Goal: Task Accomplishment & Management: Manage account settings

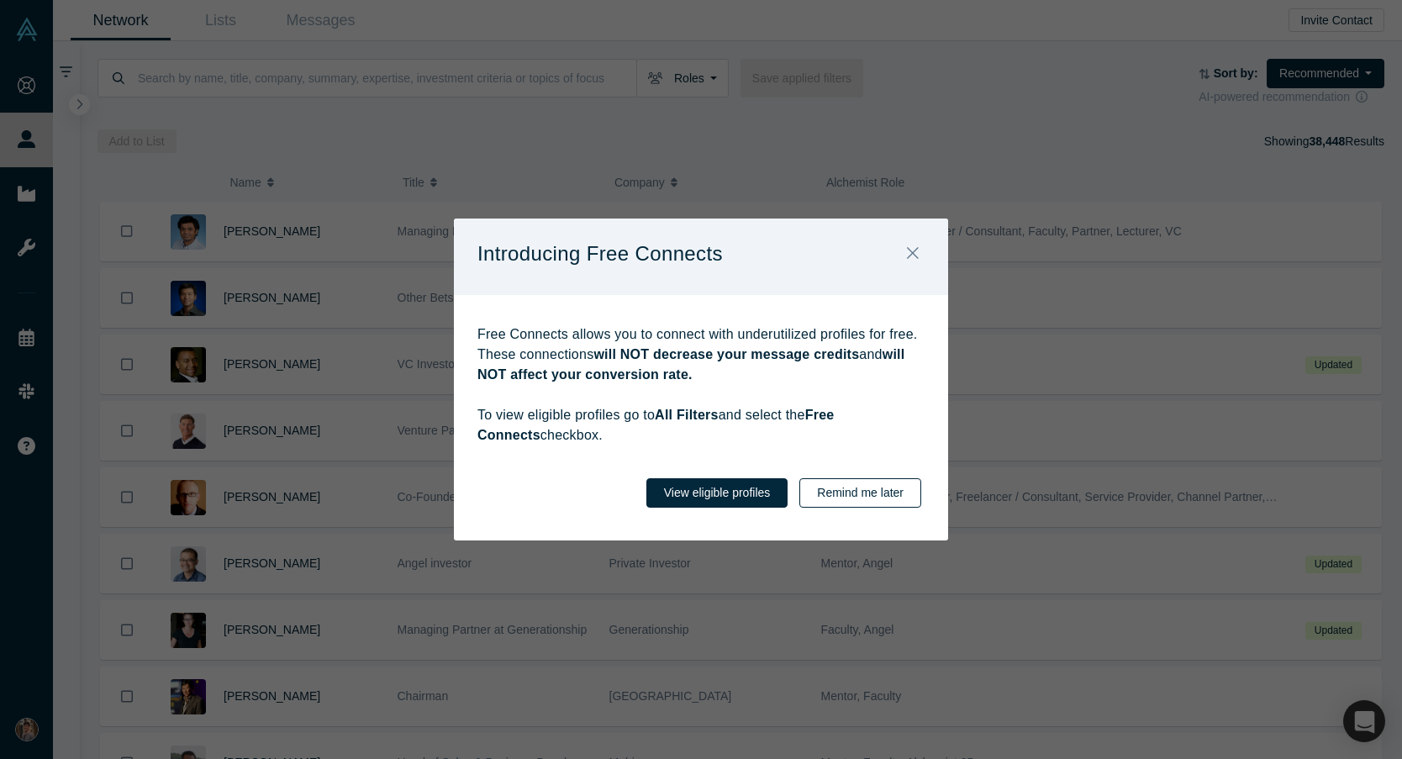
click at [850, 501] on button "Remind me later" at bounding box center [860, 492] width 122 height 29
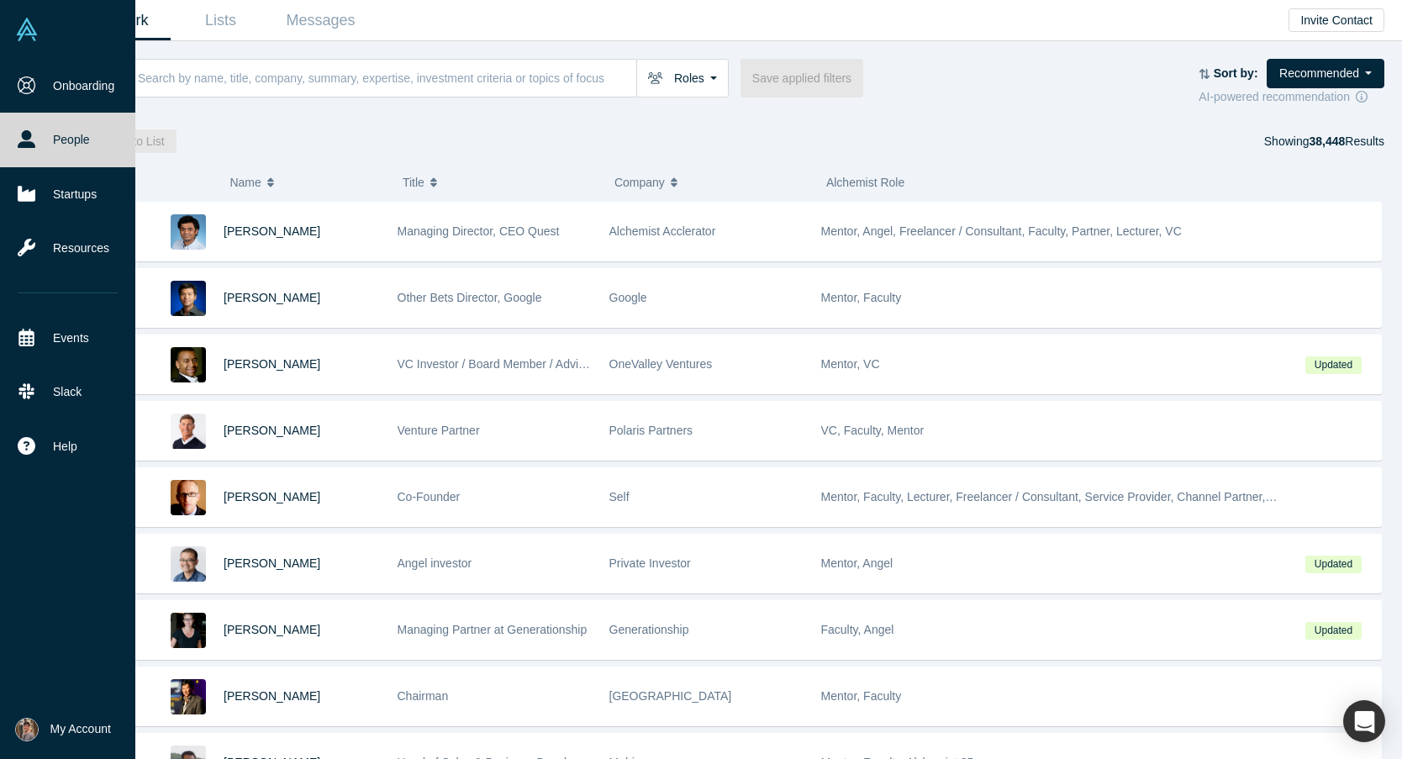
click at [40, 728] on button "My Account" at bounding box center [63, 730] width 96 height 24
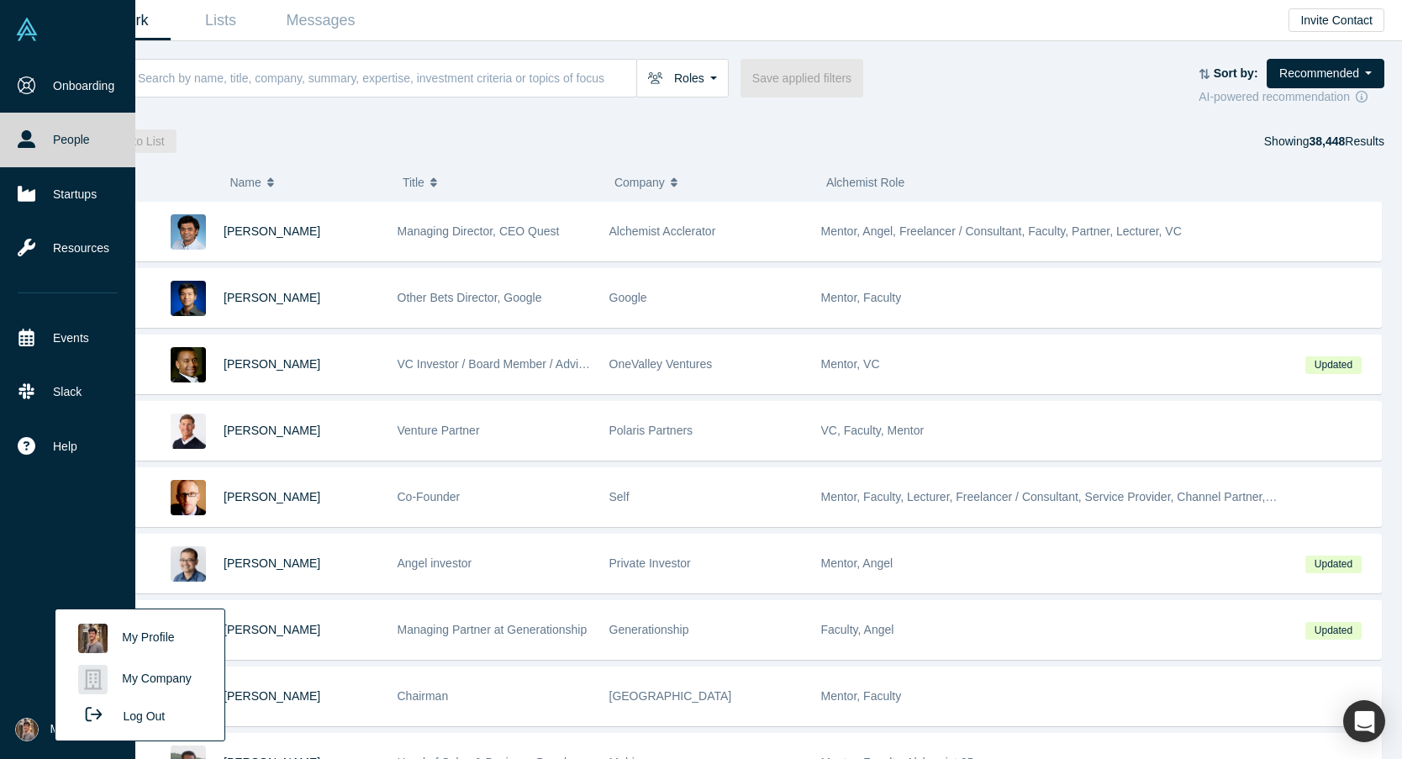
click at [29, 570] on div "Onboarding People Startups Resources Events Slack Help Contact Us GDPR" at bounding box center [67, 379] width 135 height 641
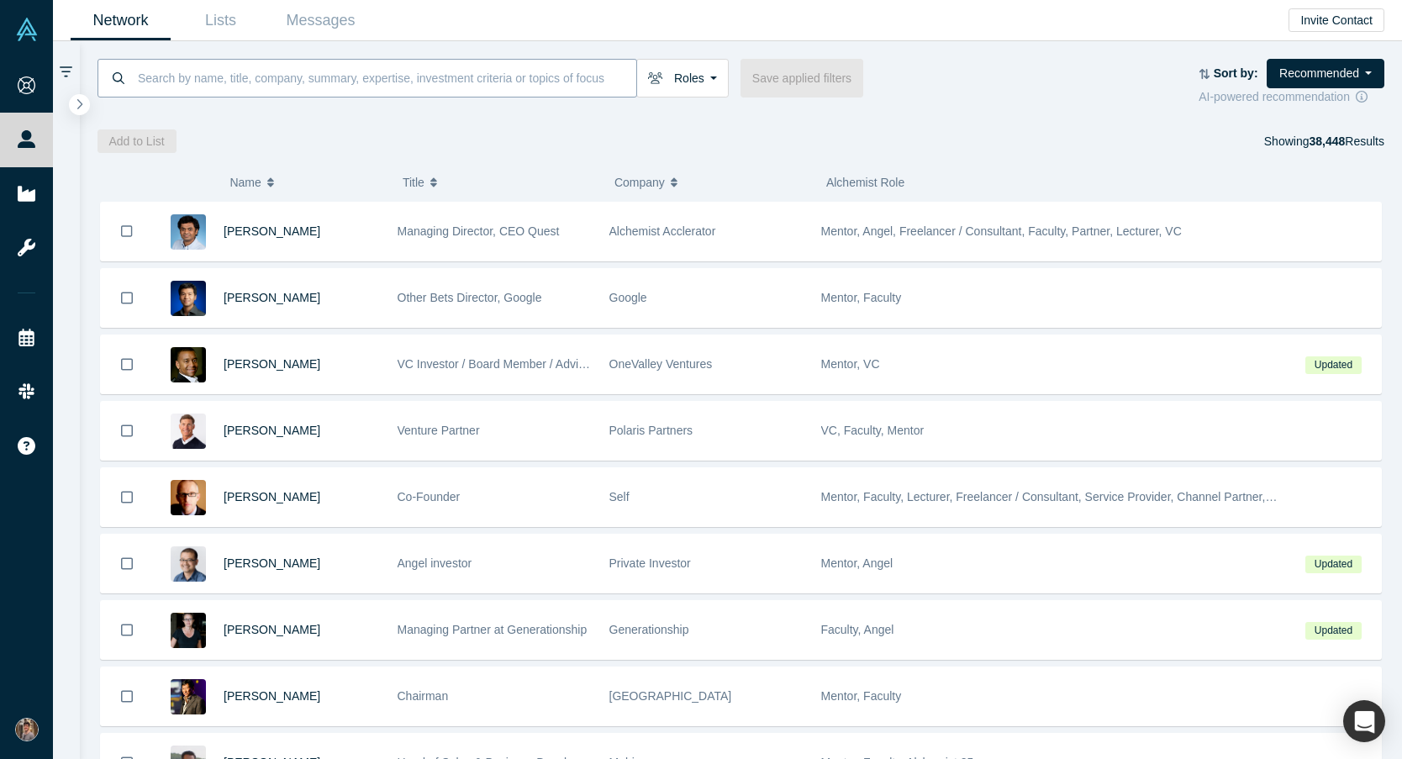
click at [450, 72] on input at bounding box center [386, 78] width 500 height 40
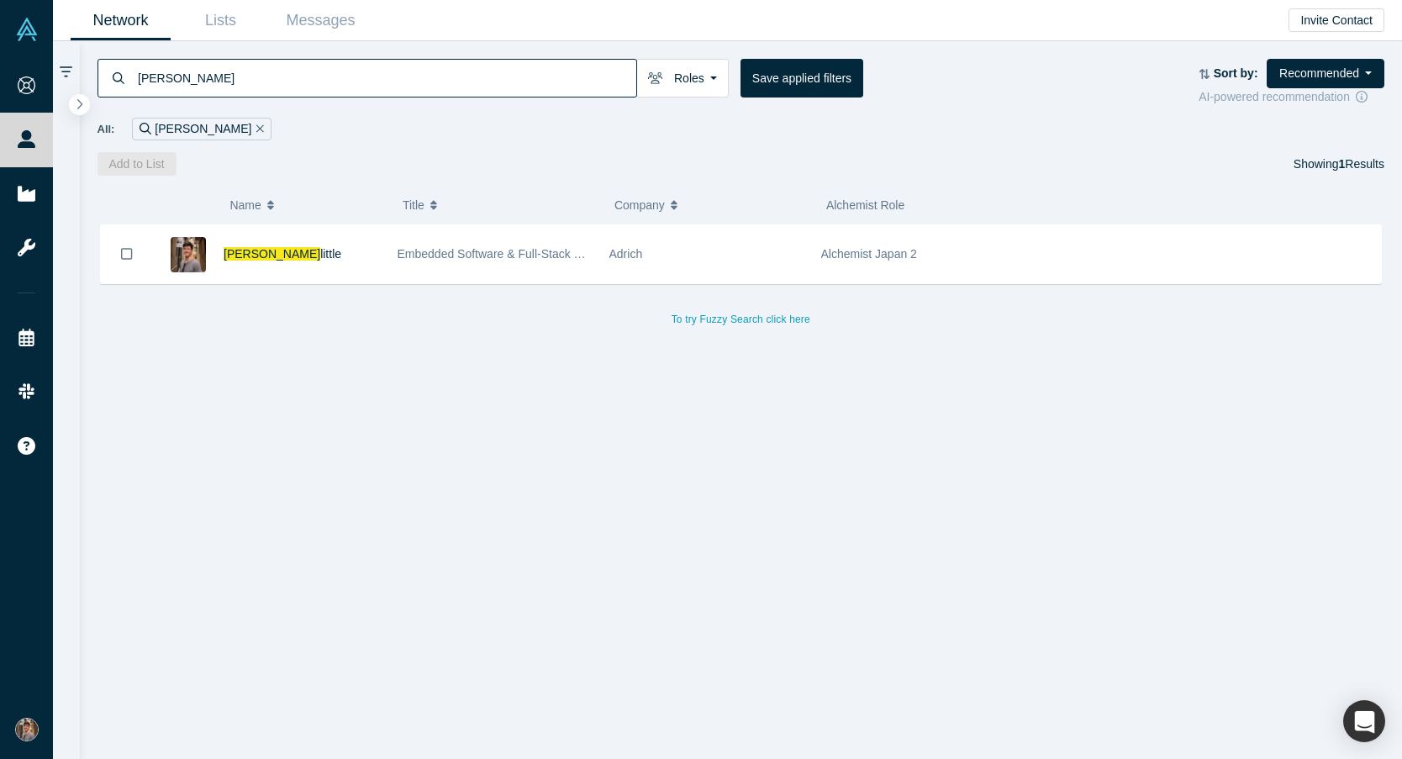
type input "nick doo"
click at [256, 128] on icon "Remove Filter" at bounding box center [260, 129] width 8 height 12
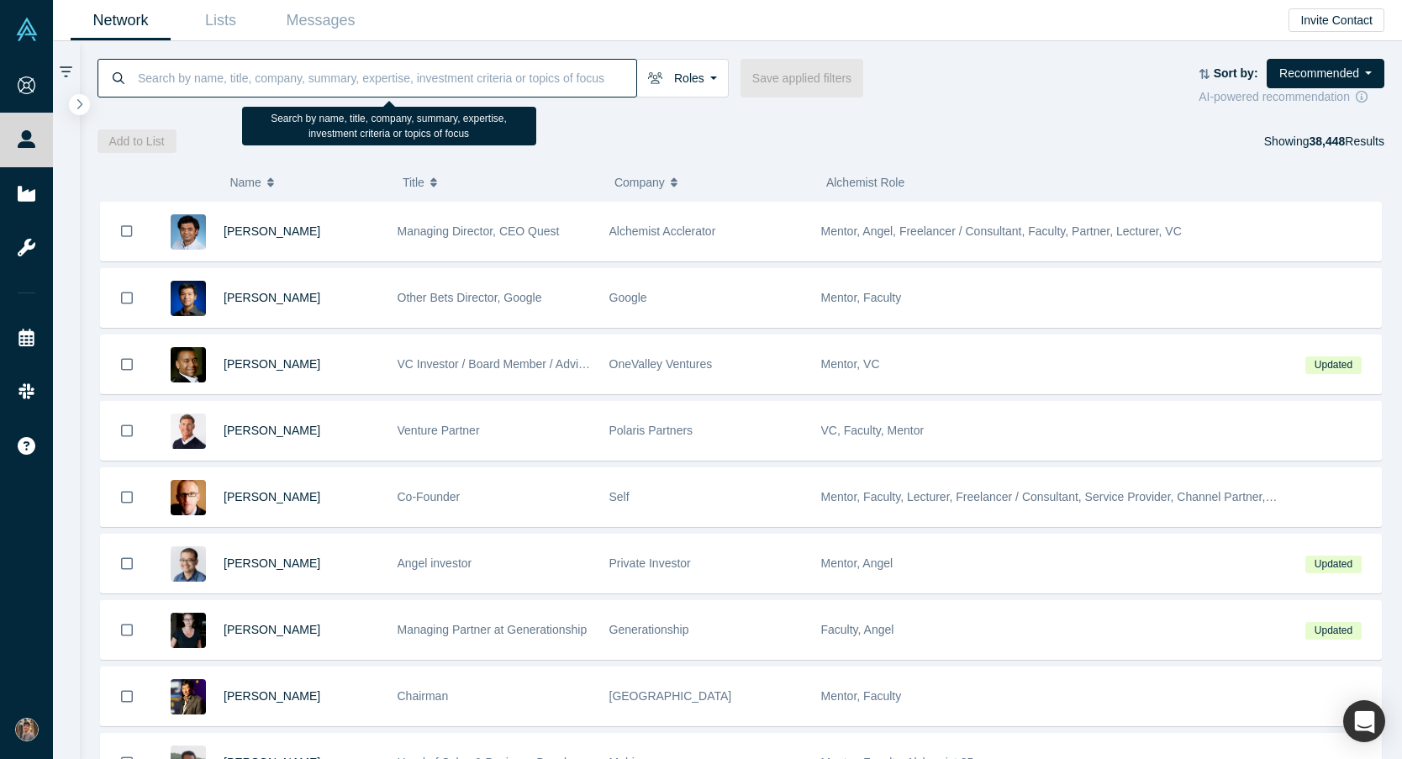
click at [242, 60] on input at bounding box center [386, 78] width 500 height 40
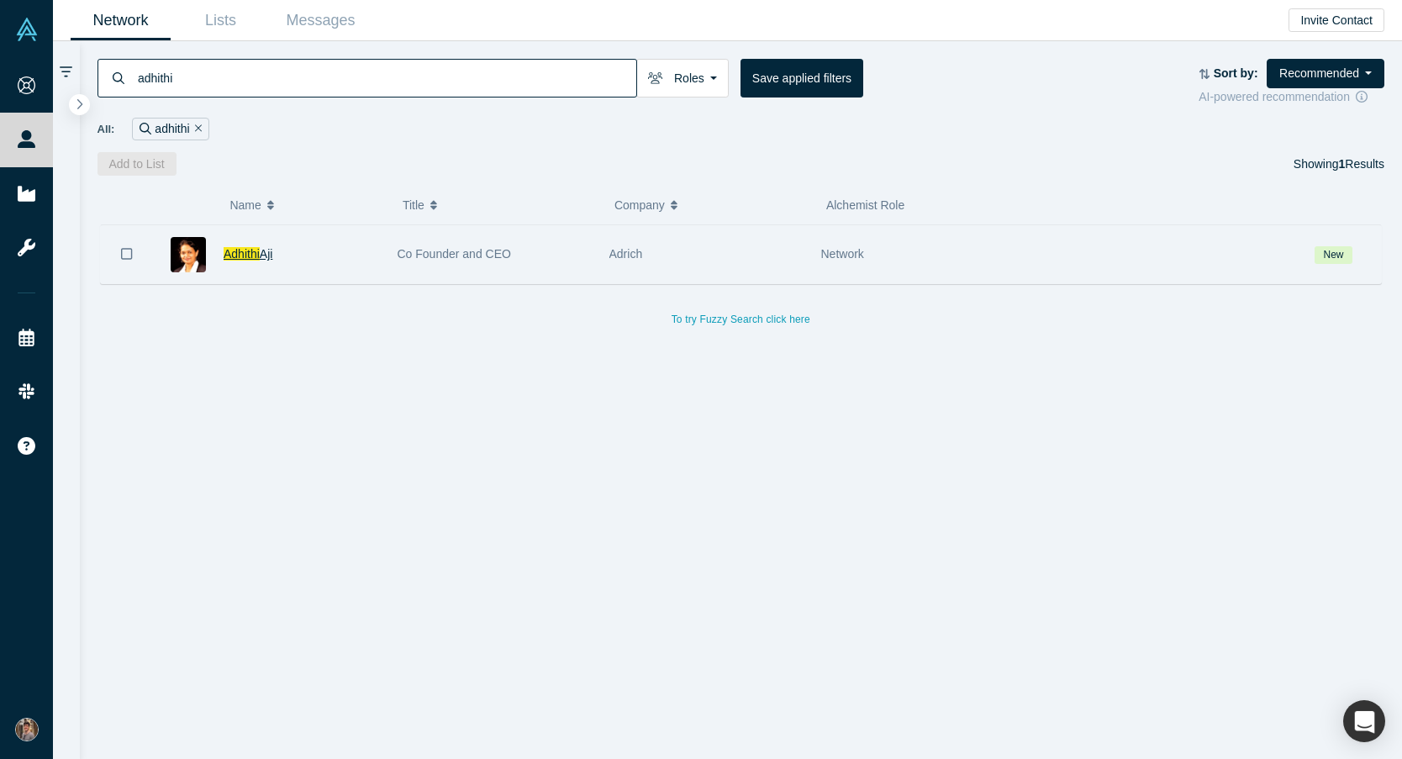
type input "adhithi"
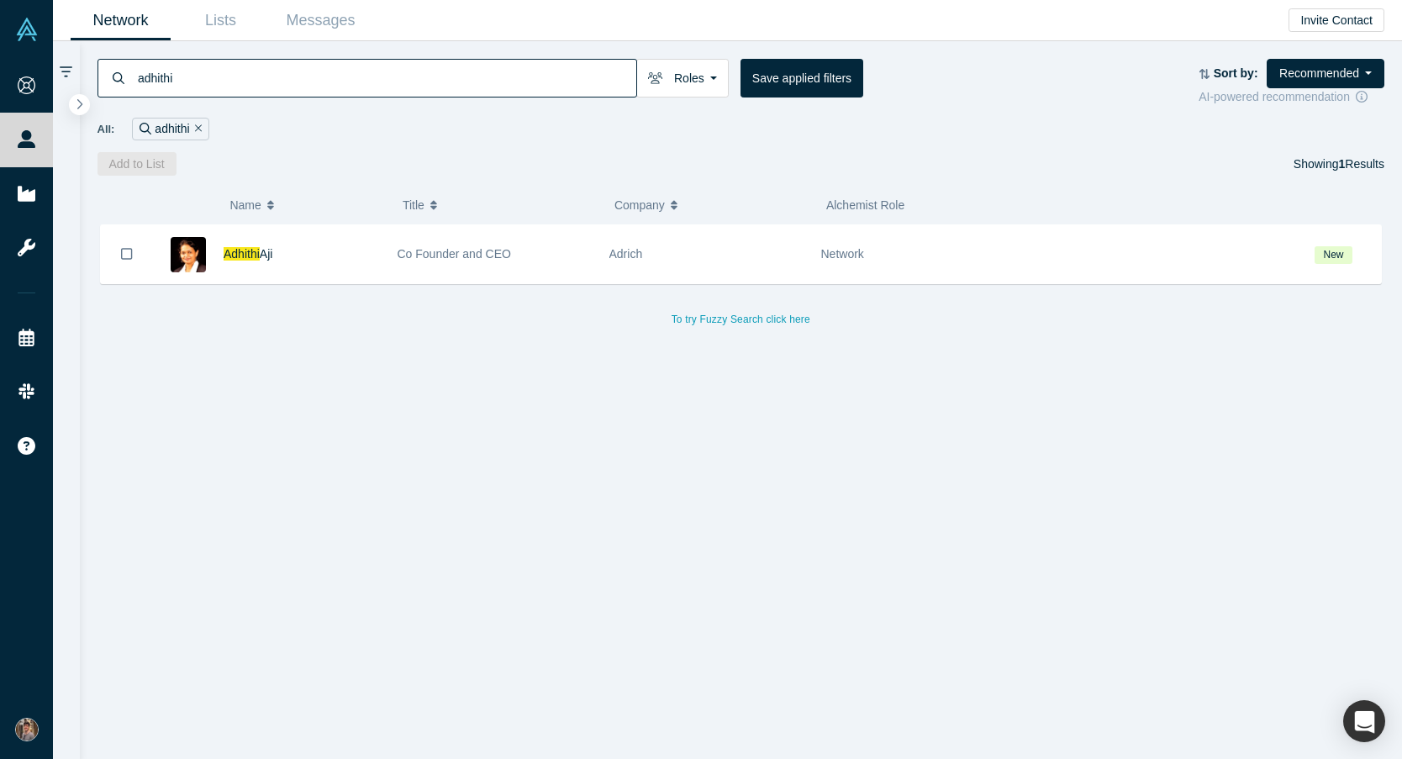
click at [255, 253] on span "Adhithi" at bounding box center [242, 253] width 36 height 13
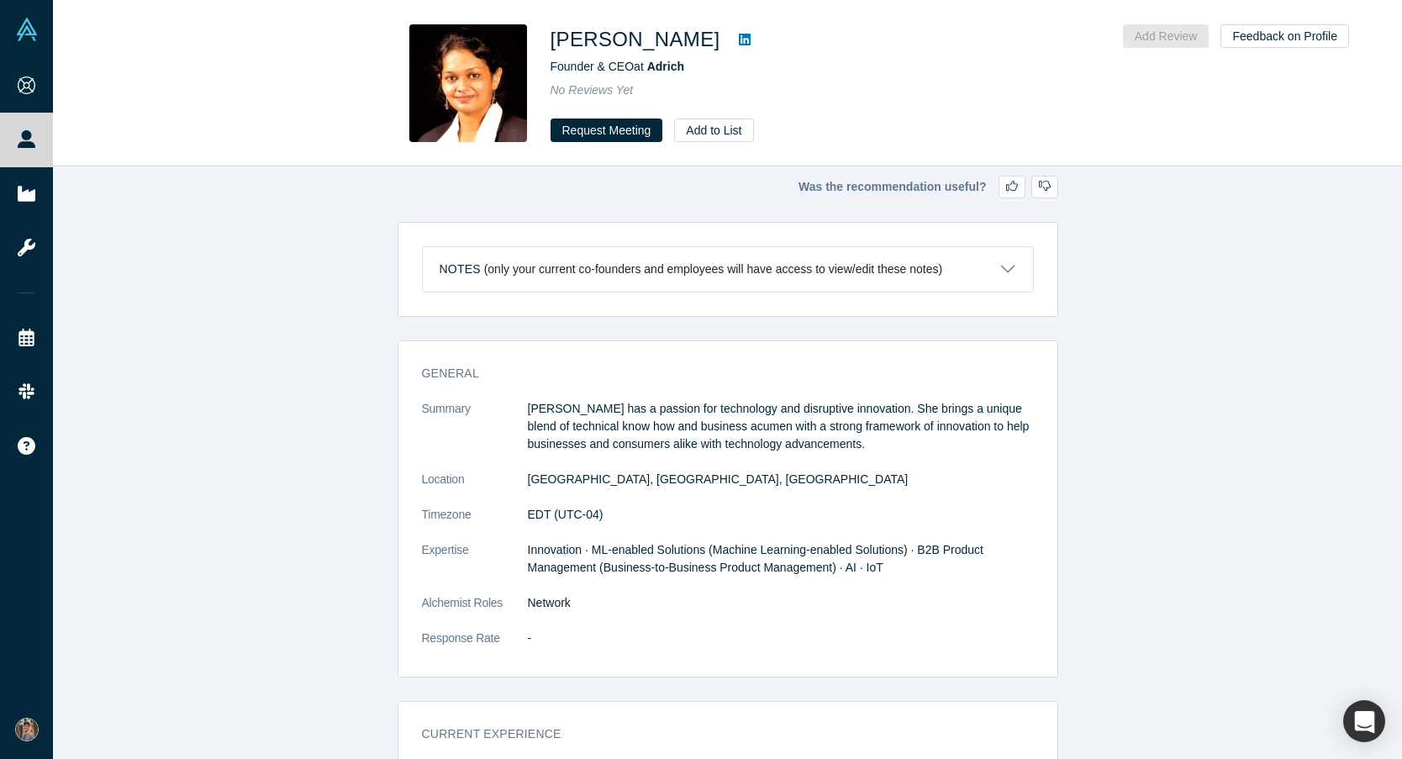
click at [1009, 274] on button "Notes (only your current co-founders and employees will have access to view/edi…" at bounding box center [728, 269] width 610 height 45
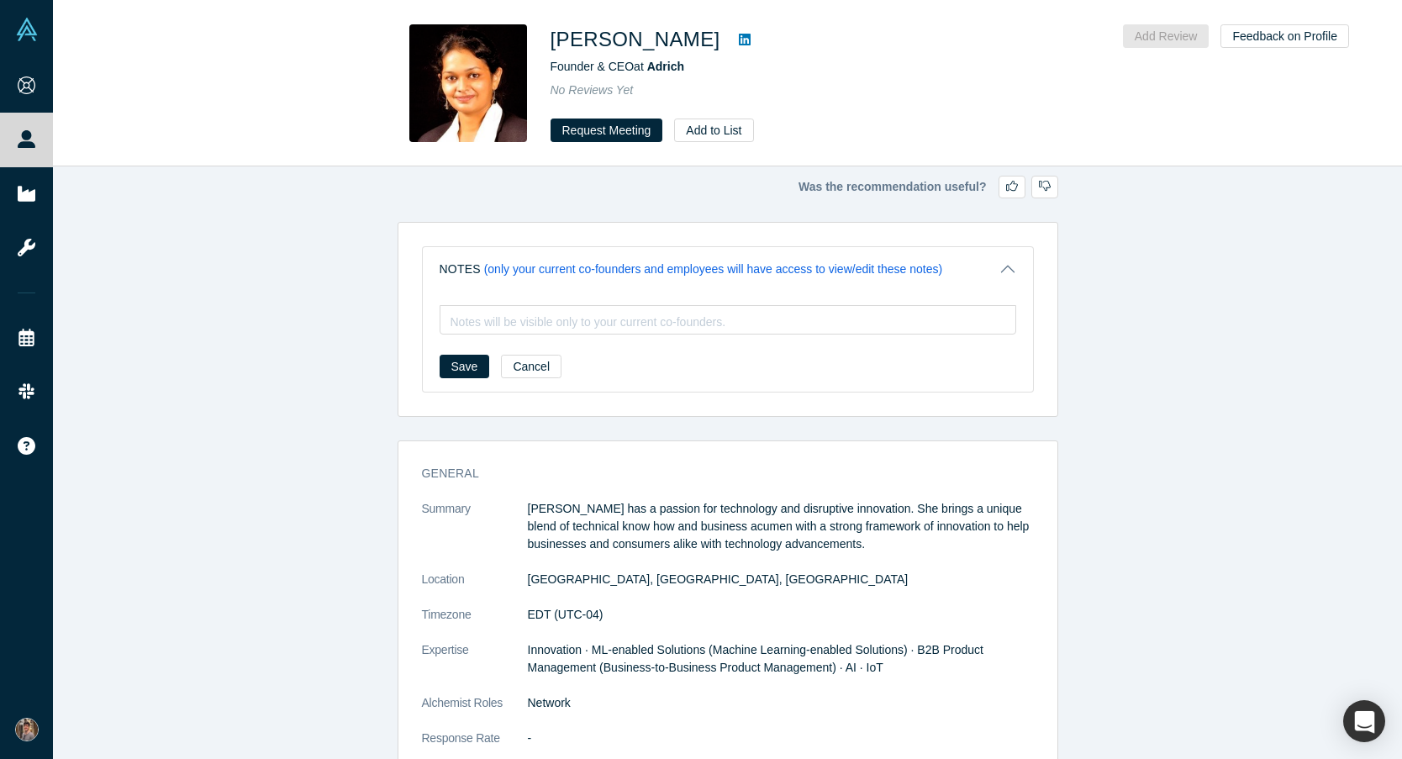
click at [1009, 274] on button "Notes (only your current co-founders and employees will have access to view/edi…" at bounding box center [728, 269] width 610 height 45
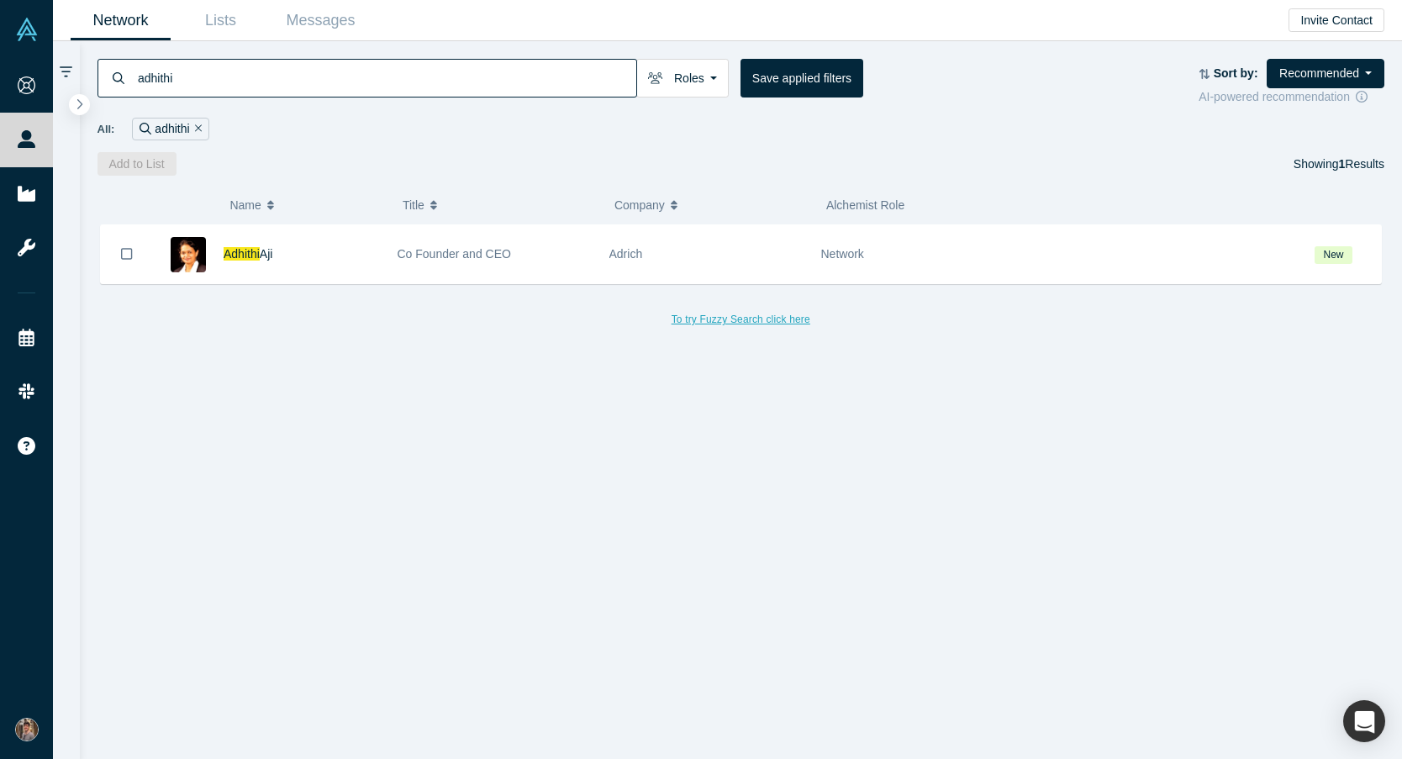
click at [726, 316] on button "To try Fuzzy Search click here" at bounding box center [741, 319] width 162 height 22
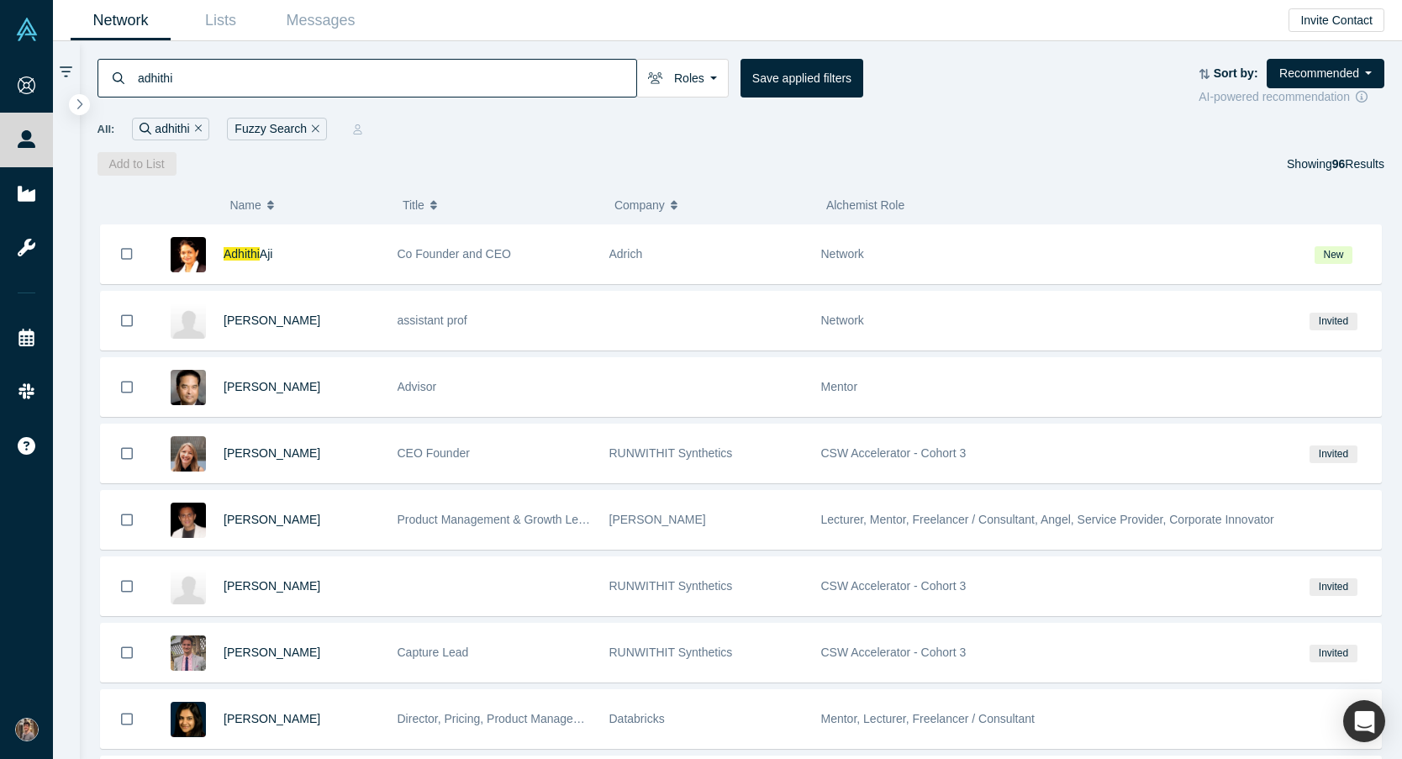
click at [315, 129] on icon "Remove Filter" at bounding box center [316, 129] width 8 height 12
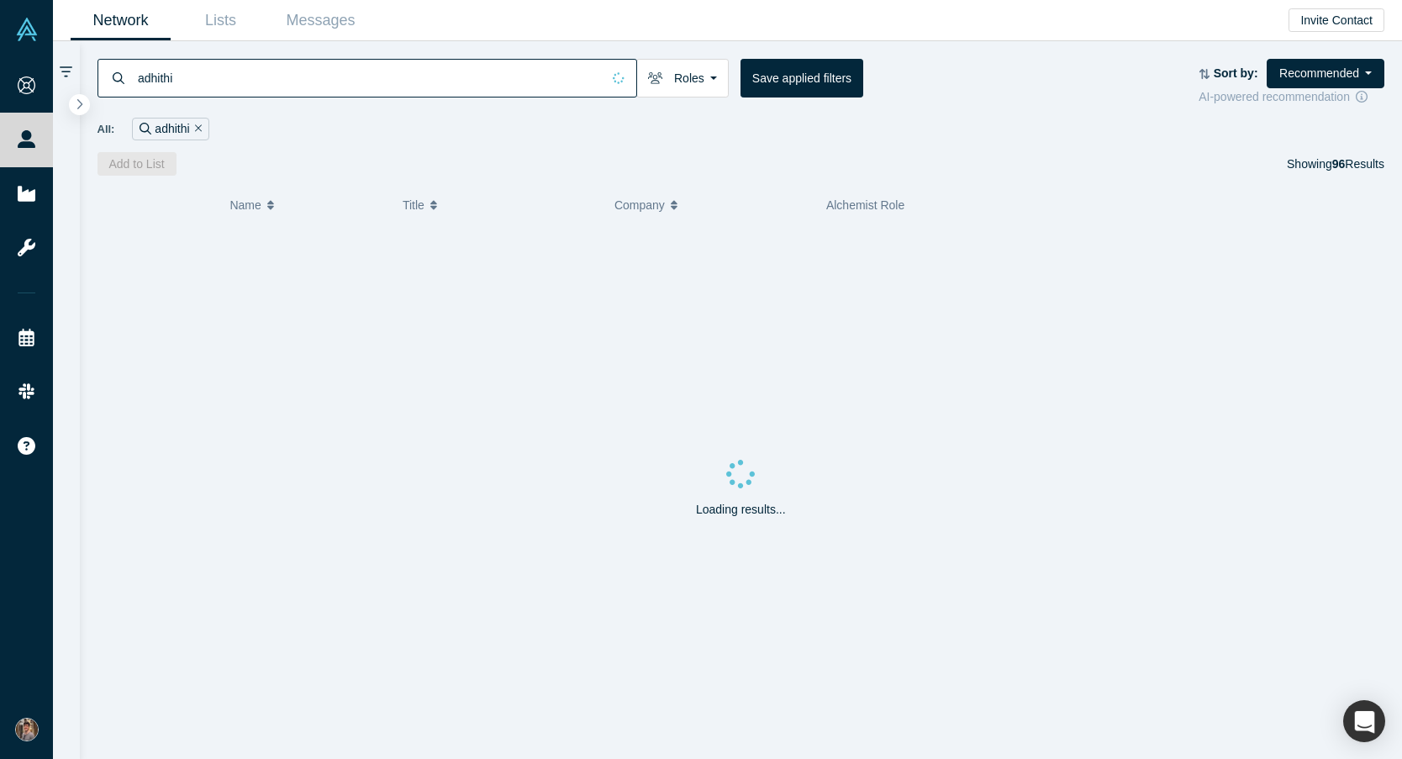
click at [195, 130] on icon "Remove Filter" at bounding box center [199, 129] width 8 height 12
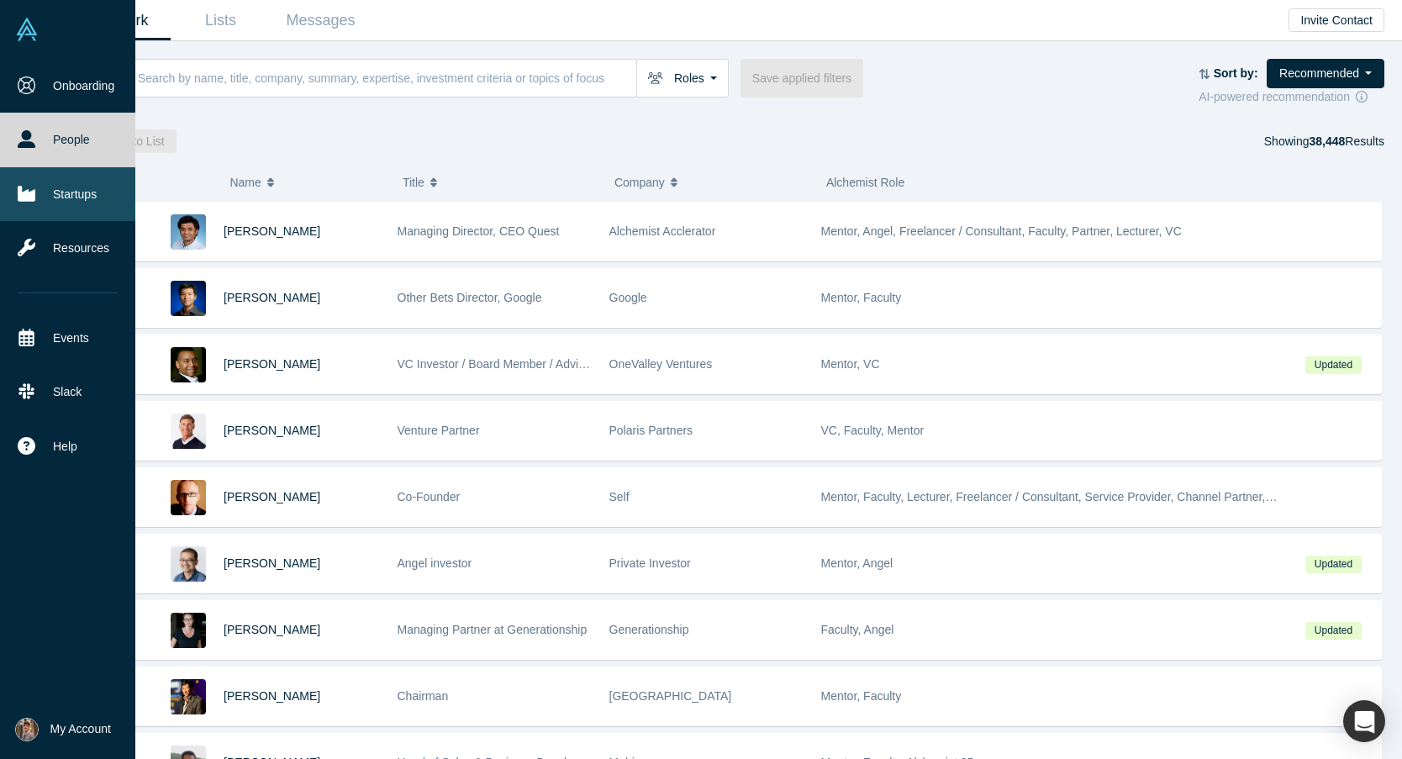
click at [61, 187] on link "Startups" at bounding box center [67, 194] width 135 height 54
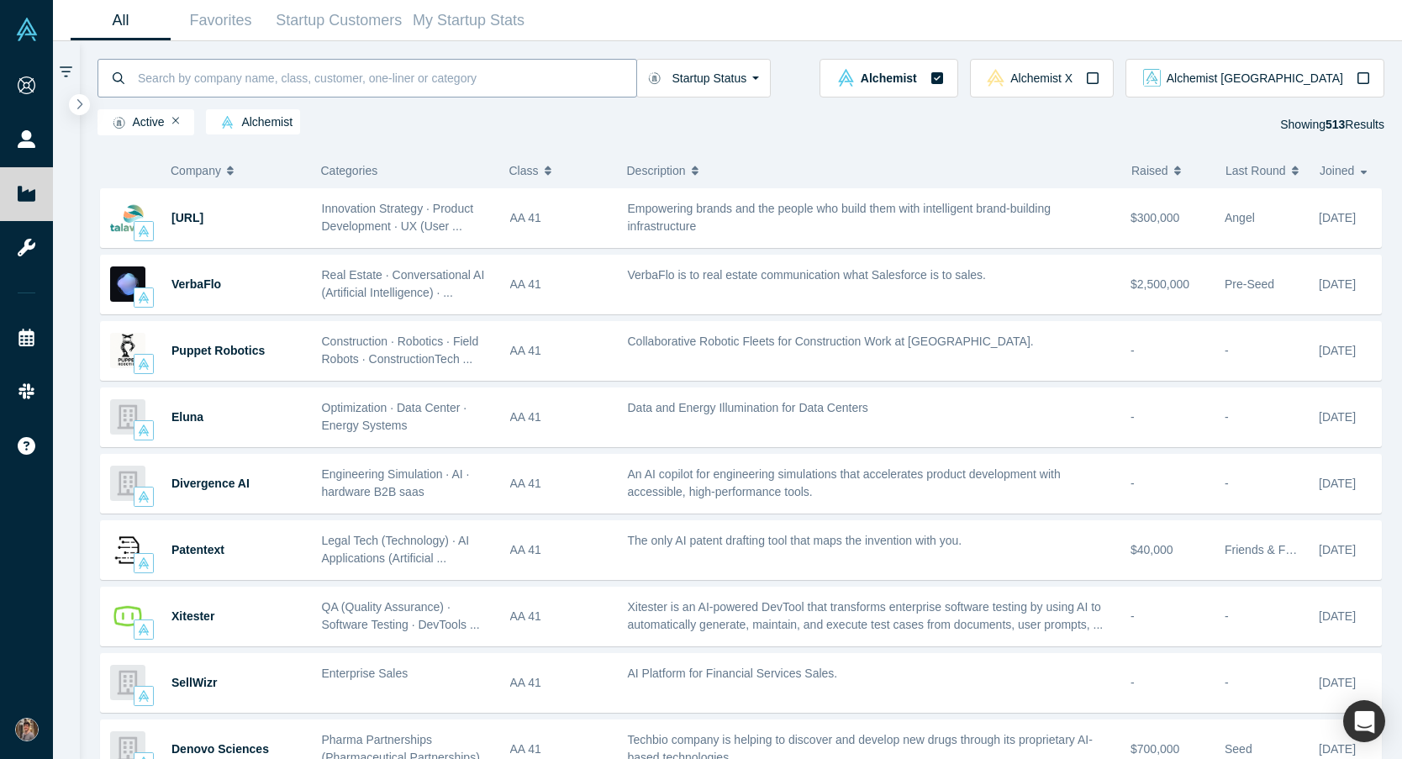
click at [239, 83] on input at bounding box center [386, 78] width 500 height 40
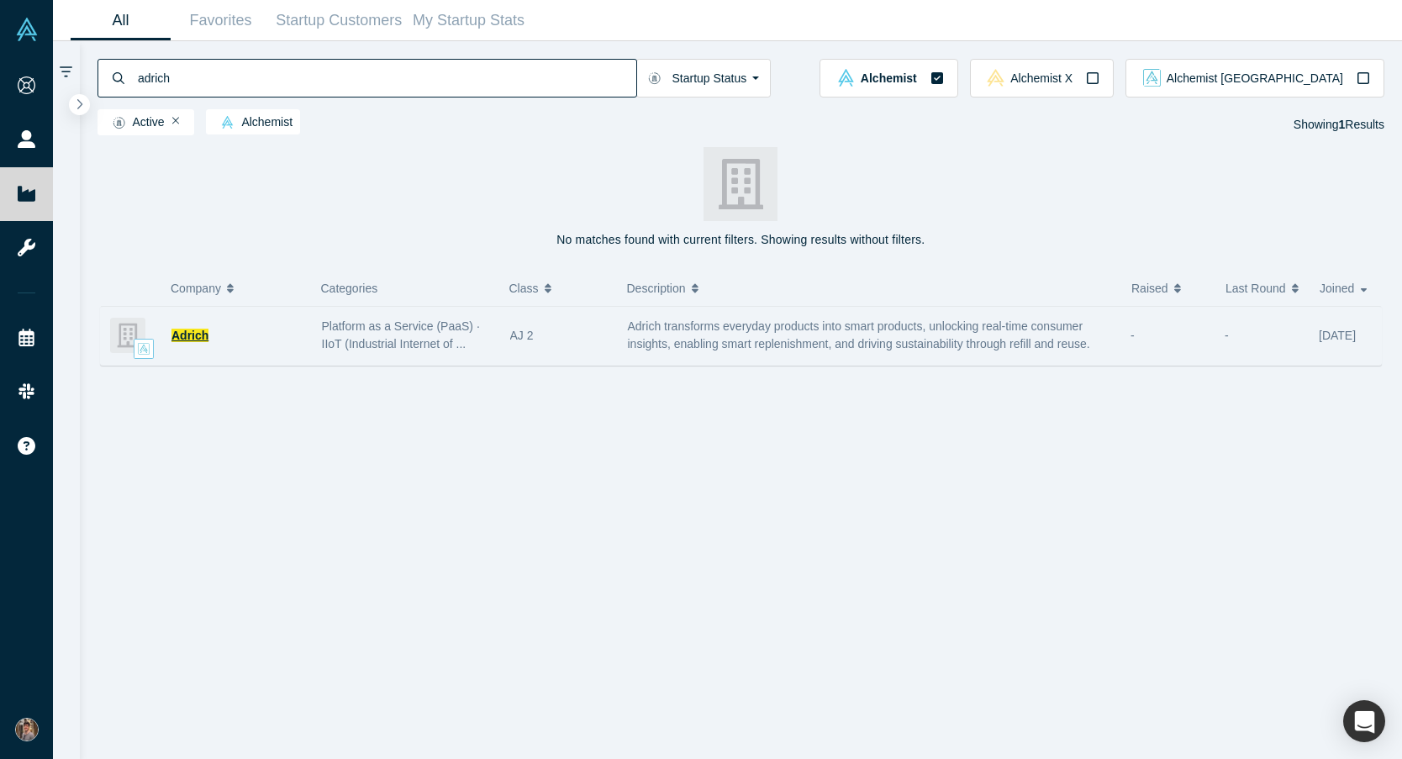
type input "adrich"
click at [195, 334] on span "Adrich" at bounding box center [189, 335] width 37 height 13
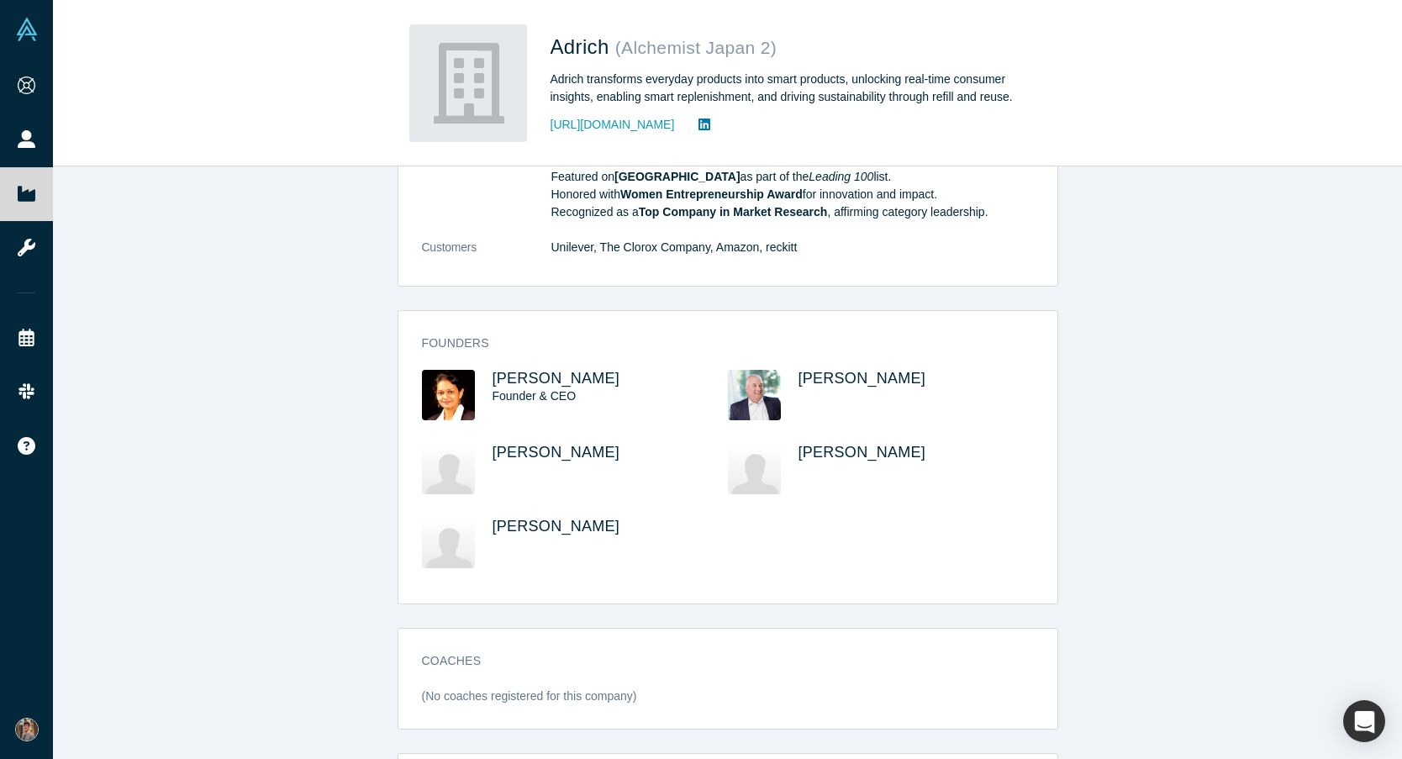
scroll to position [971, 0]
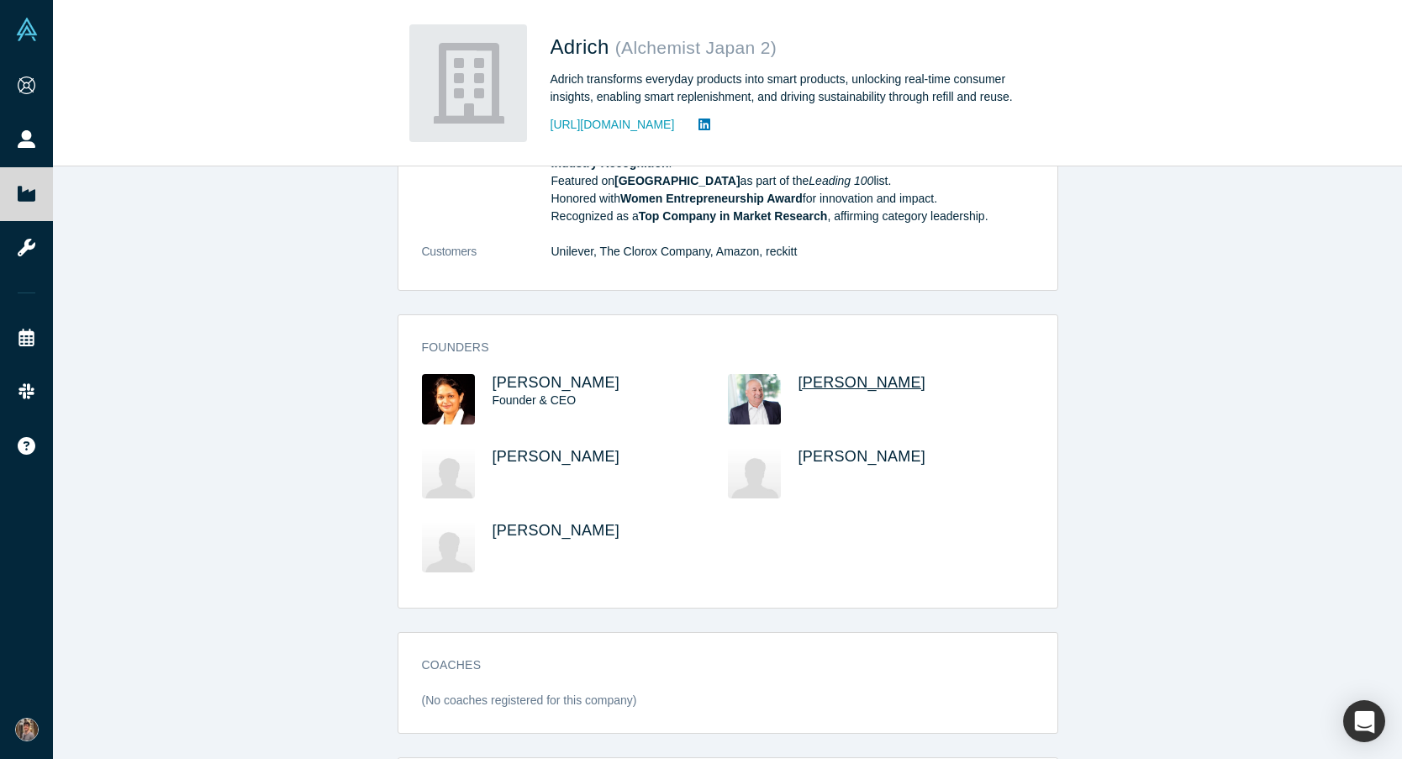
click at [830, 391] on span "Dale Harber" at bounding box center [863, 382] width 128 height 17
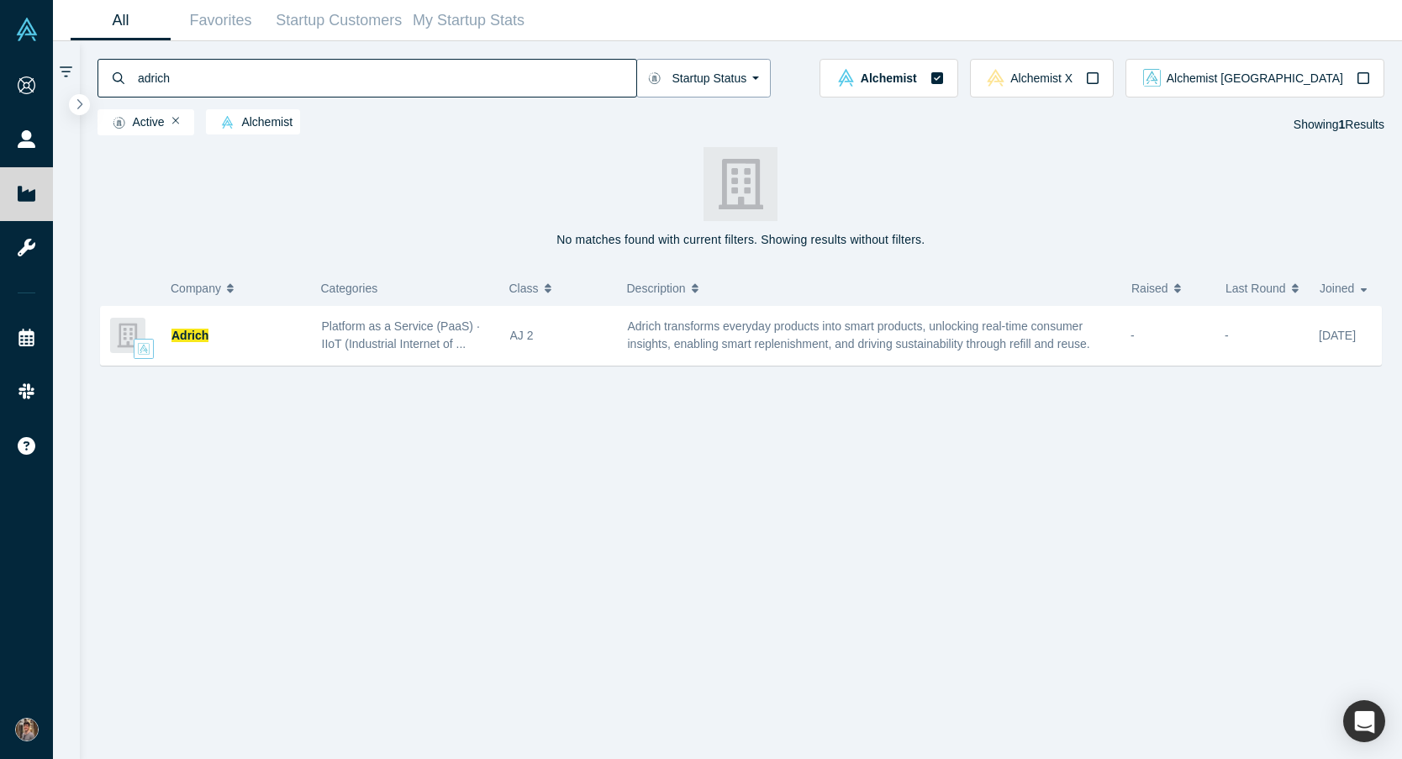
click at [756, 80] on button "Startup Status" at bounding box center [703, 78] width 135 height 39
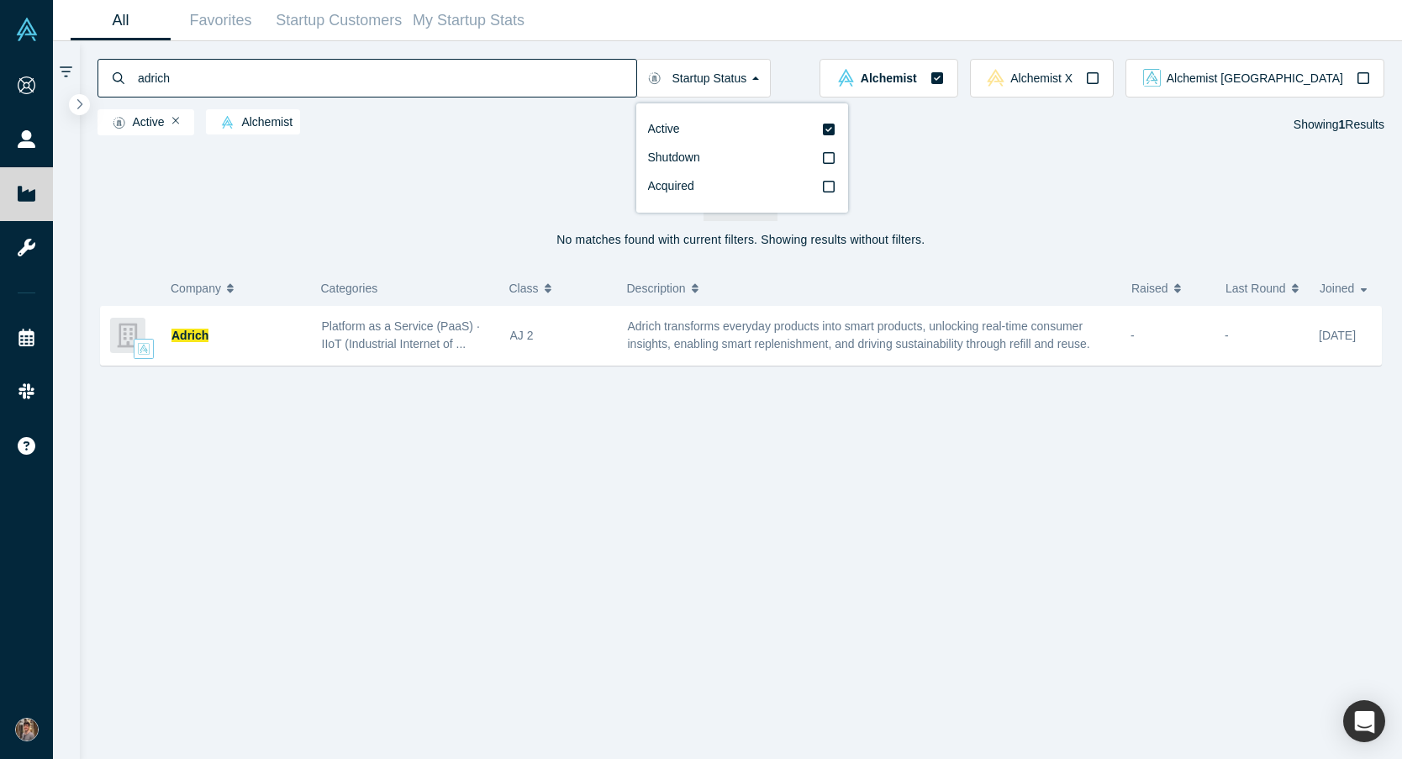
click at [820, 62] on div "adrich Startup Status Active Shutdown Acquired" at bounding box center [459, 78] width 723 height 39
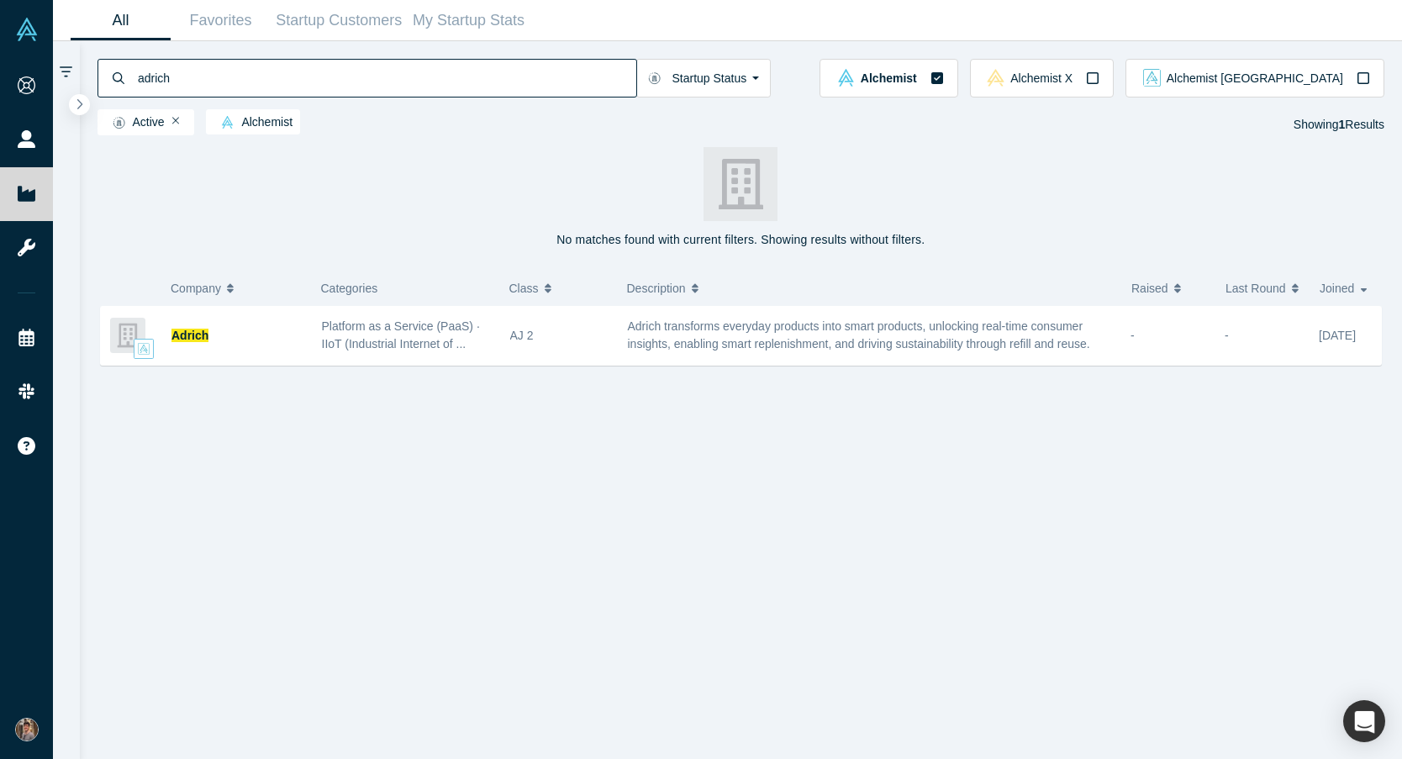
click at [161, 76] on input "adrich" at bounding box center [386, 78] width 500 height 40
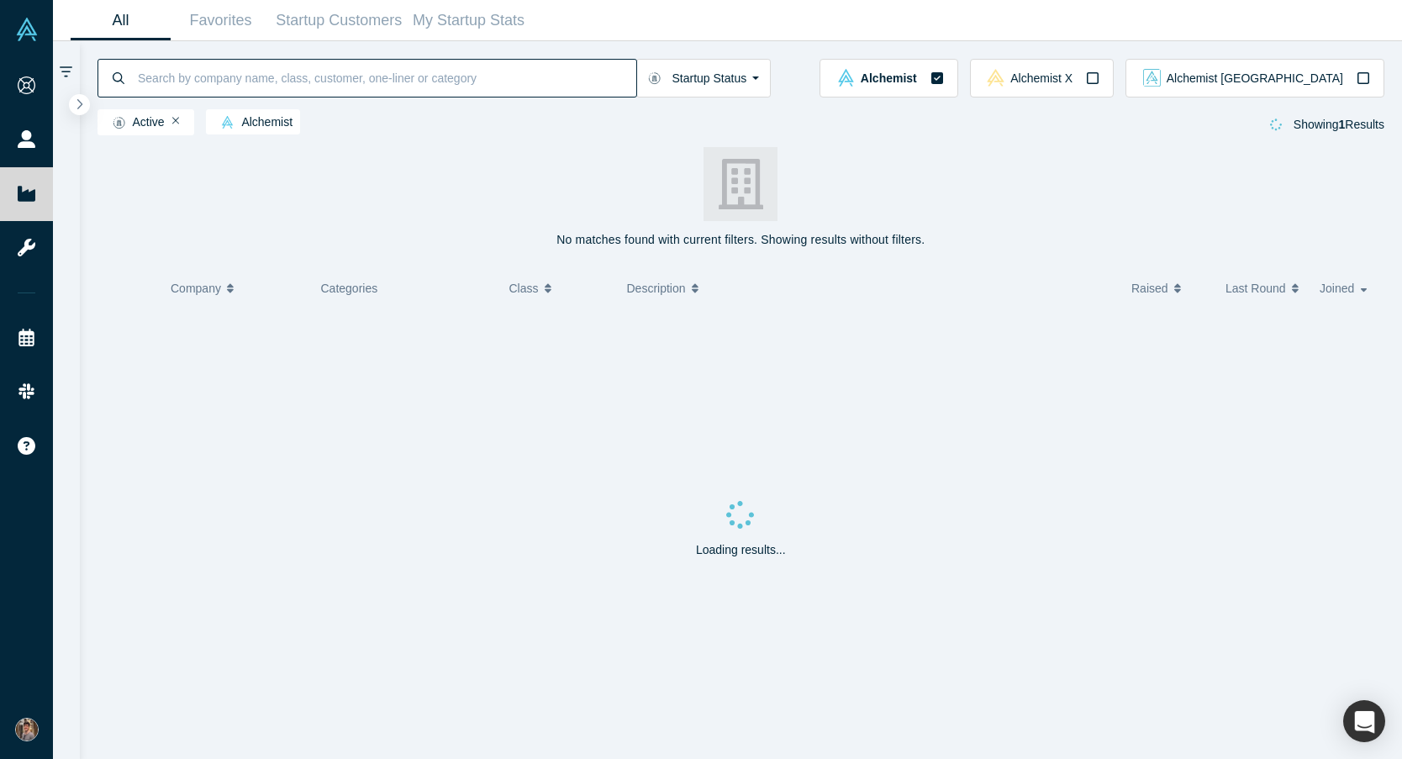
click at [265, 213] on div "No matches found with current filters. Showing results without filters. Company…" at bounding box center [741, 450] width 1323 height 618
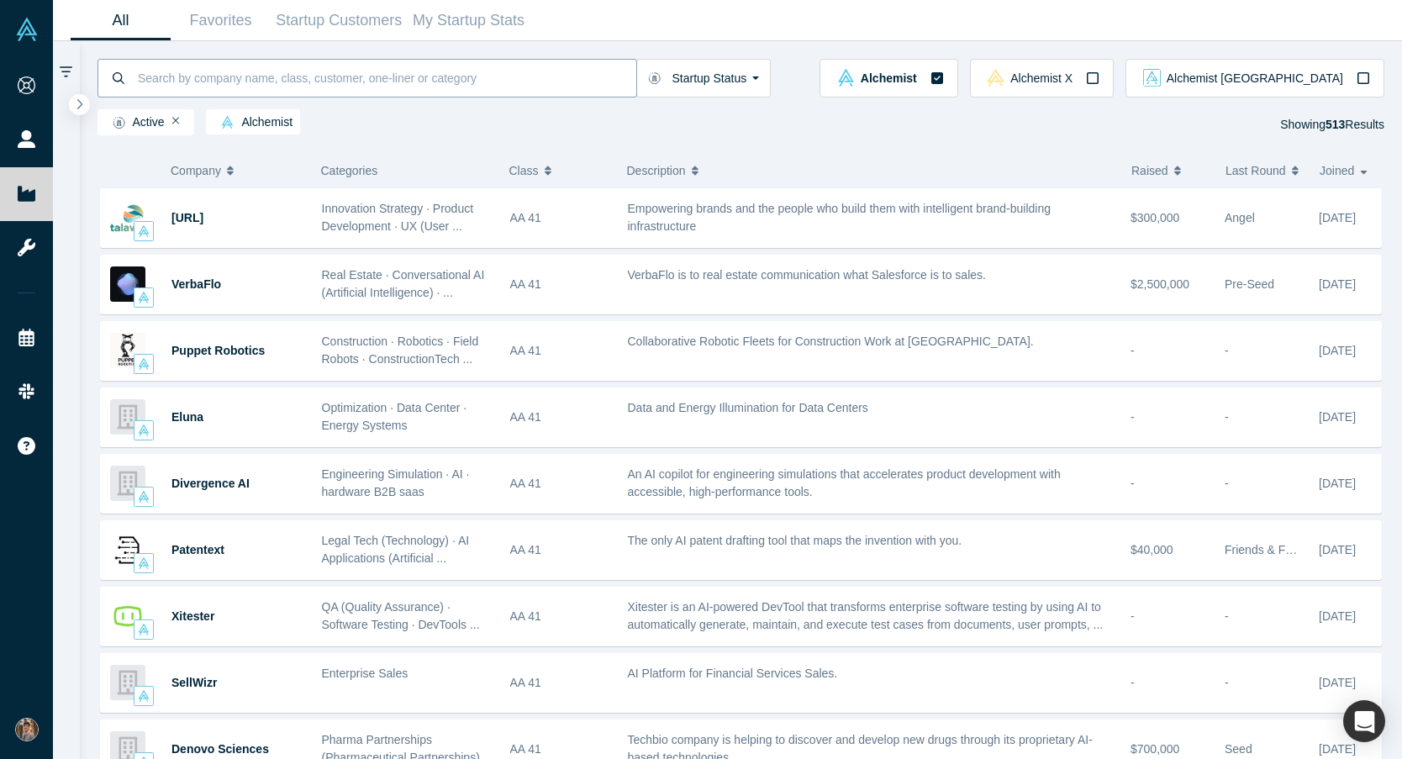
click at [250, 84] on input at bounding box center [386, 78] width 500 height 40
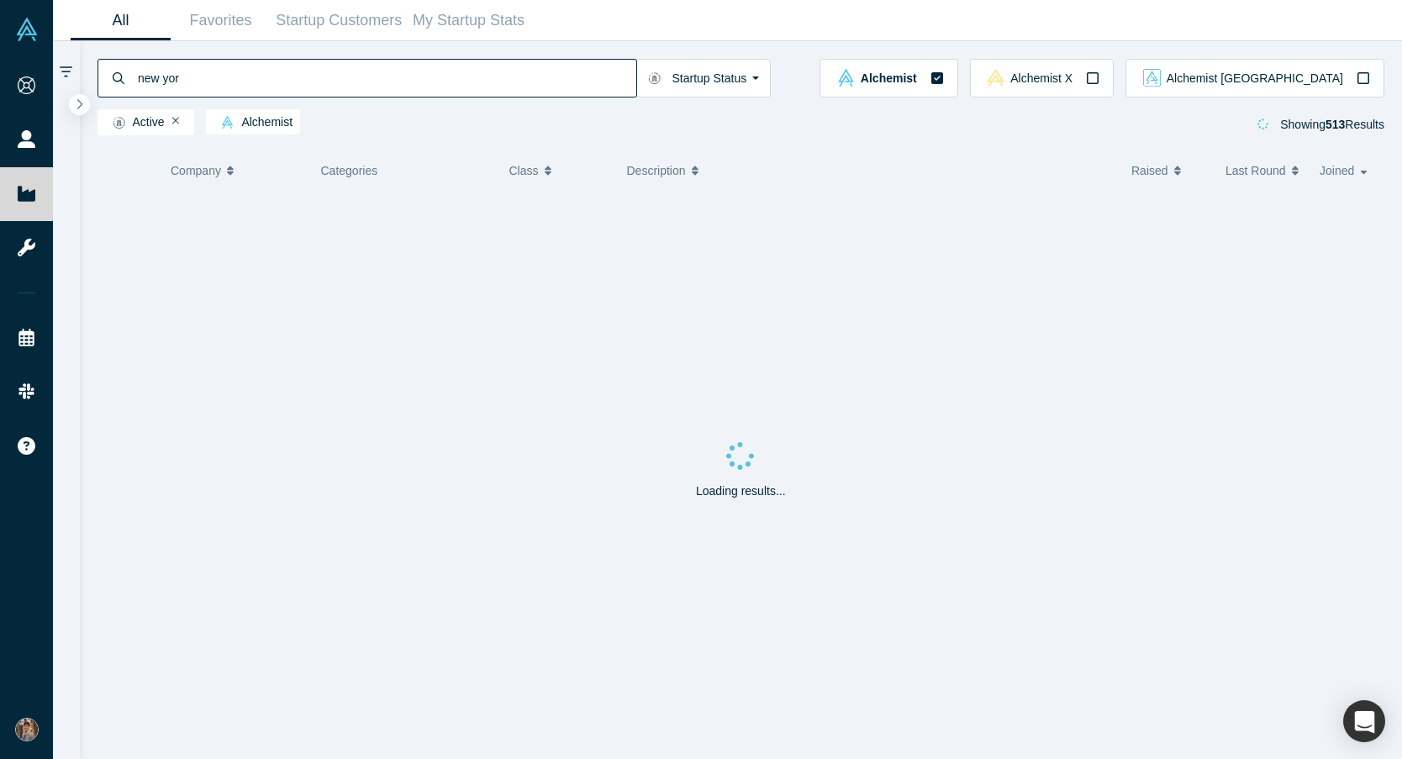
type input "new york"
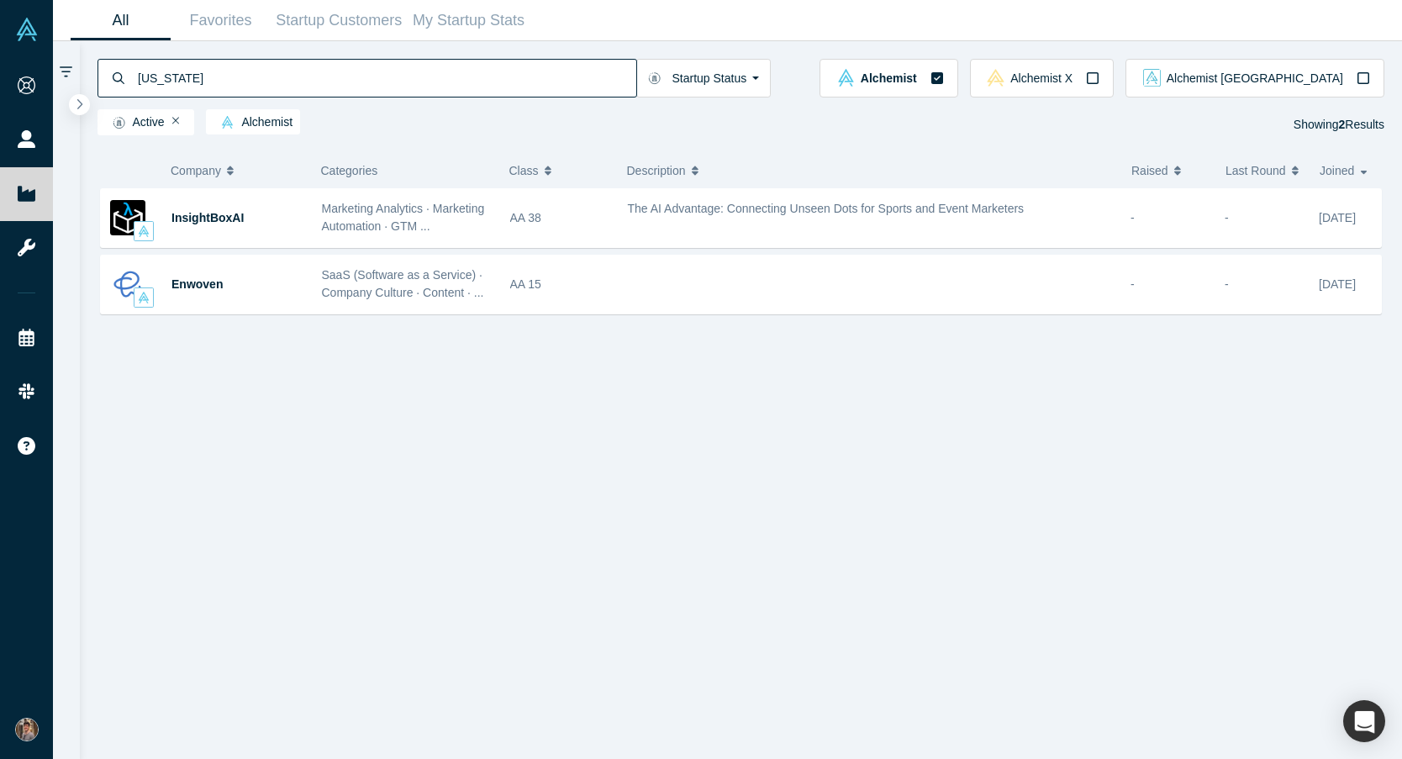
click at [168, 82] on input "new york" at bounding box center [386, 78] width 500 height 40
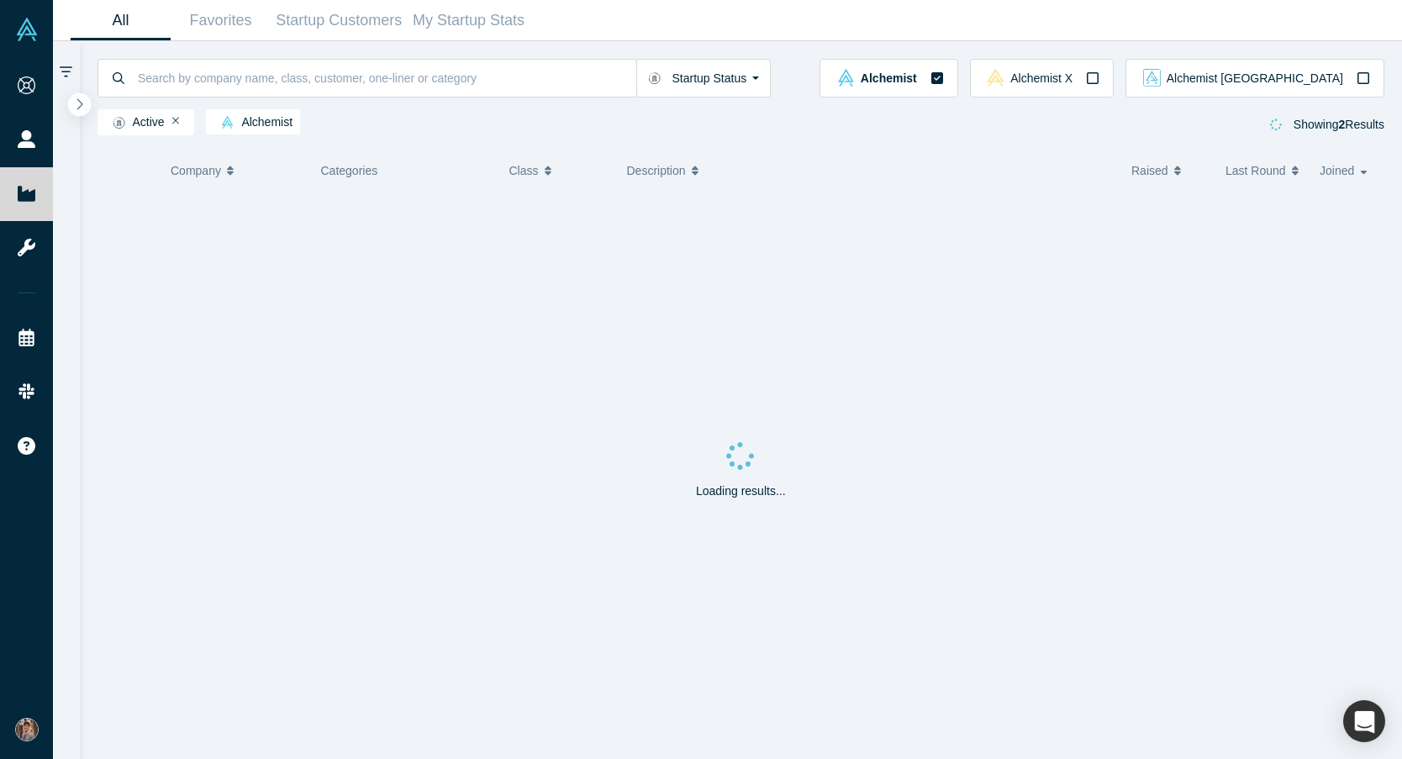
click at [82, 104] on icon "button" at bounding box center [80, 103] width 6 height 11
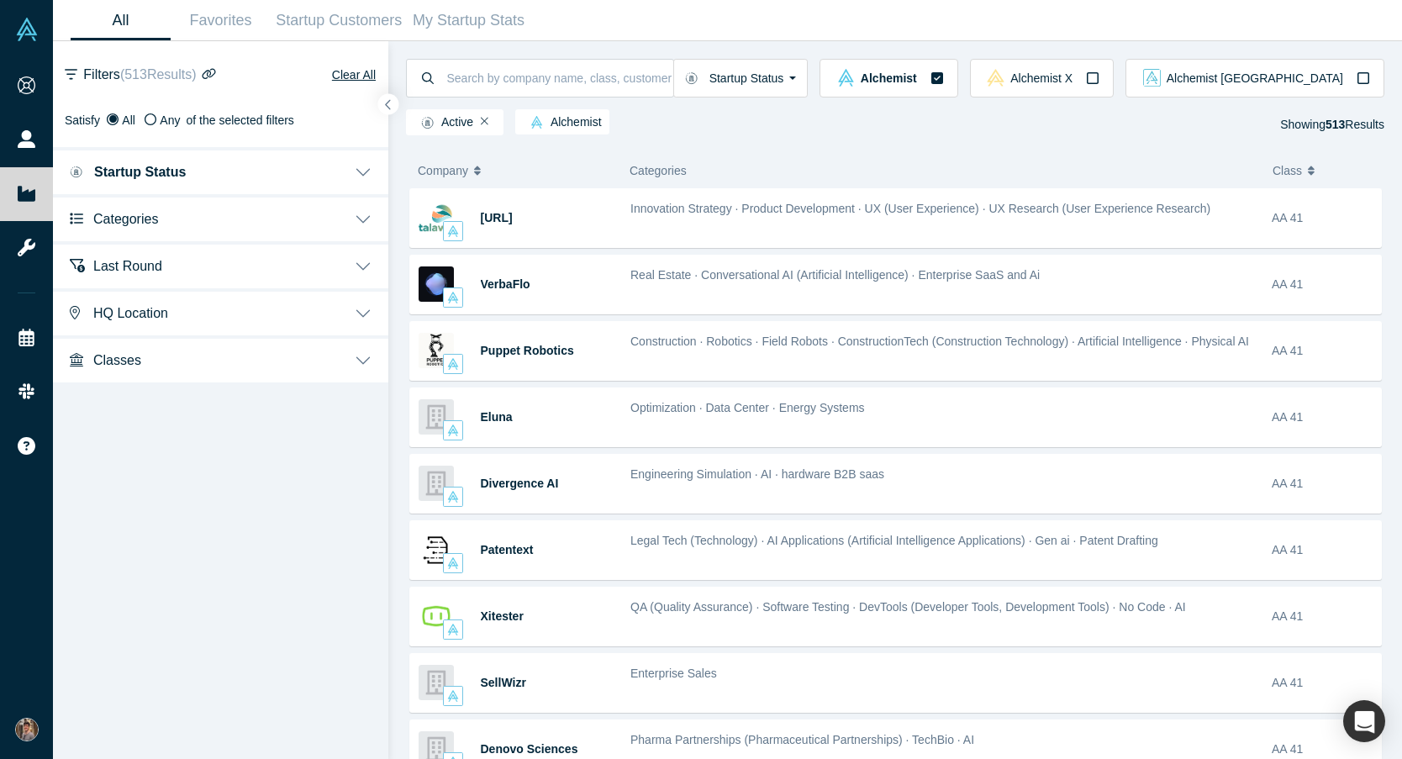
click at [363, 314] on button "HQ Location" at bounding box center [220, 311] width 335 height 47
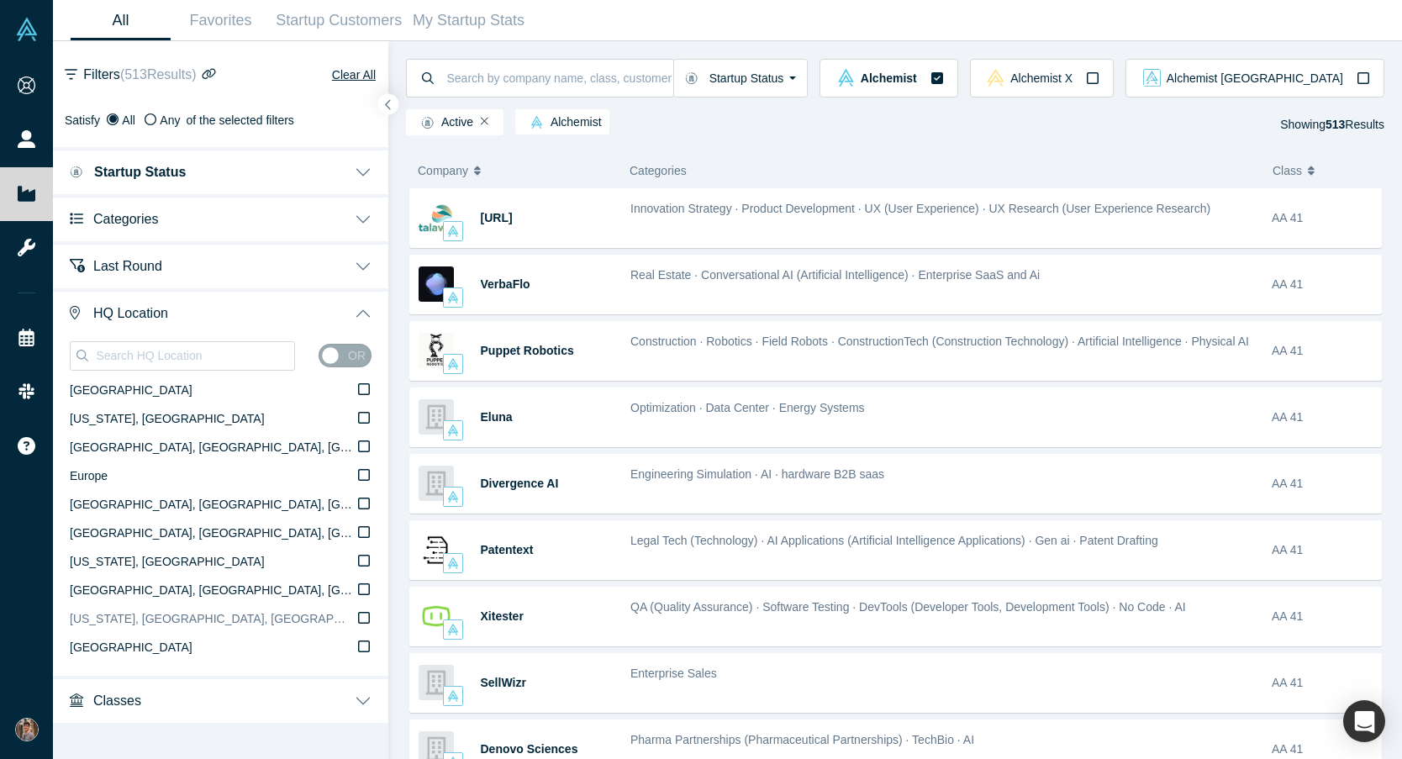
click at [365, 617] on icon at bounding box center [364, 617] width 12 height 13
click at [0, 0] on input "[US_STATE], [GEOGRAPHIC_DATA], [GEOGRAPHIC_DATA]" at bounding box center [0, 0] width 0 height 0
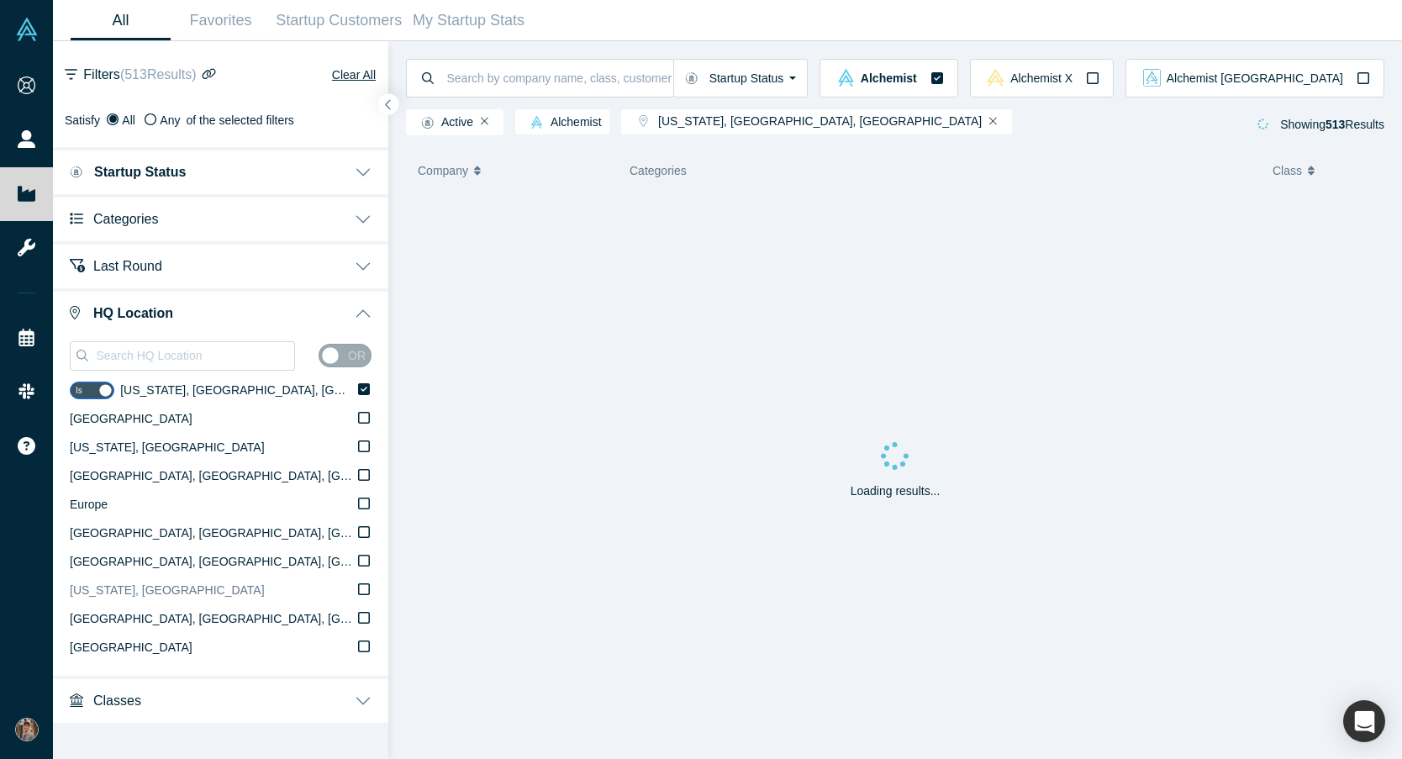
click at [361, 592] on icon at bounding box center [364, 589] width 12 height 13
click at [0, 0] on input "New York, USA" at bounding box center [0, 0] width 0 height 0
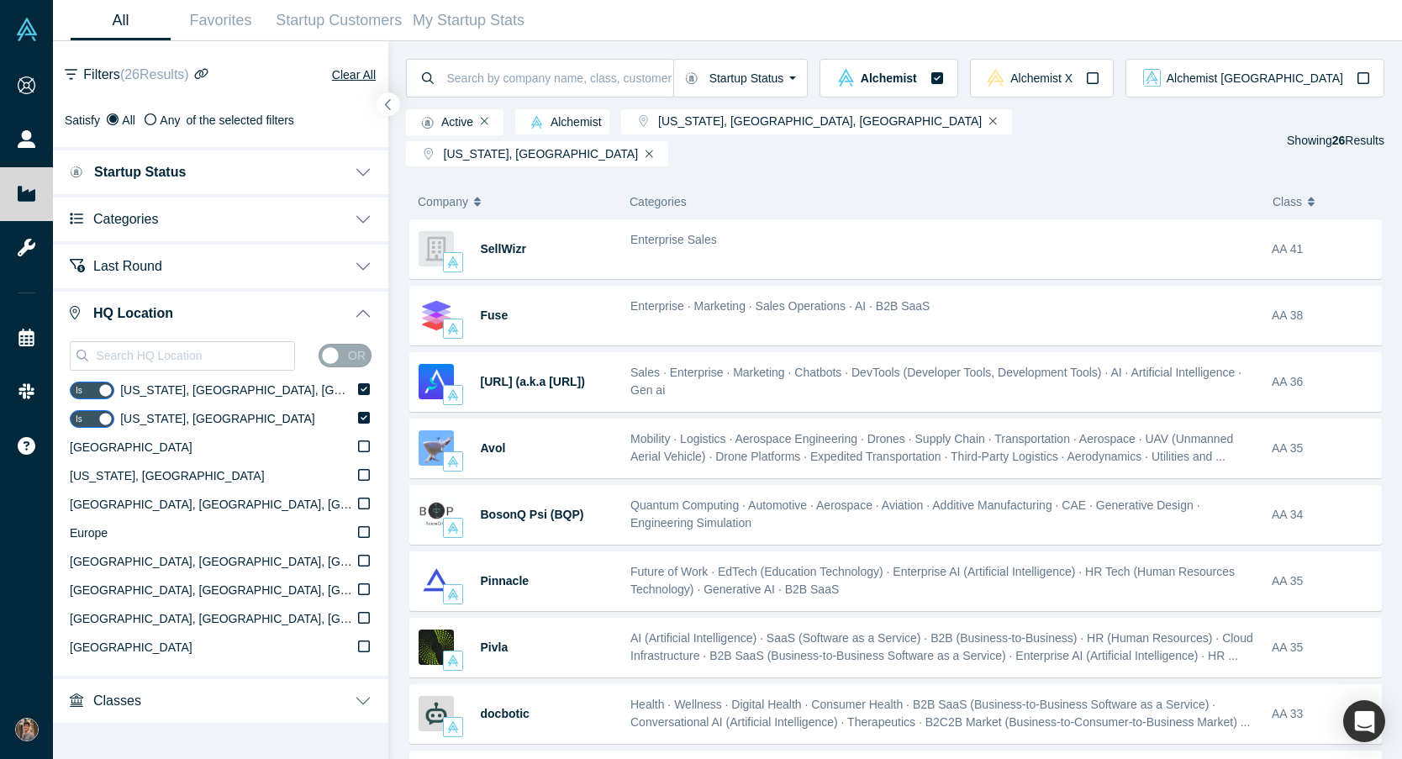
click at [387, 109] on icon "button" at bounding box center [388, 104] width 8 height 13
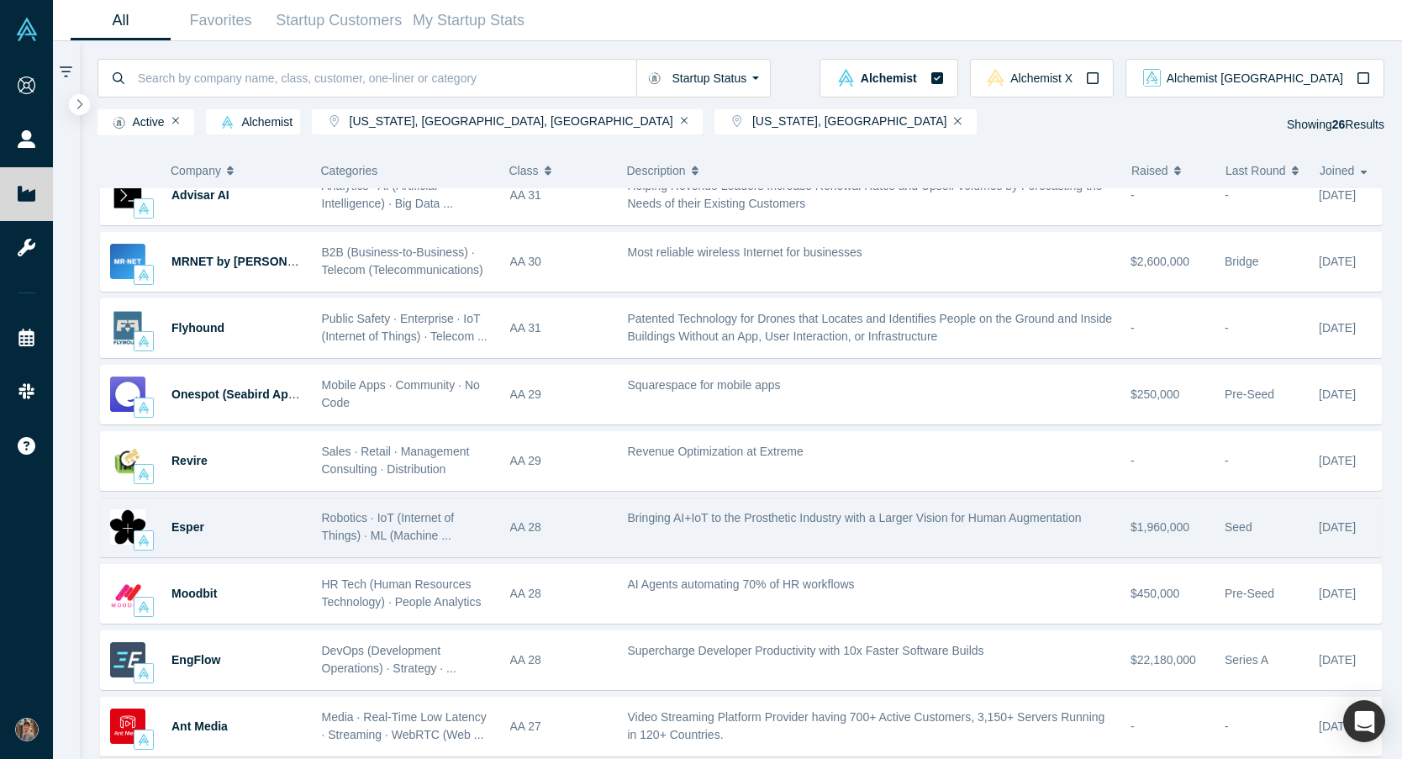
scroll to position [594, 0]
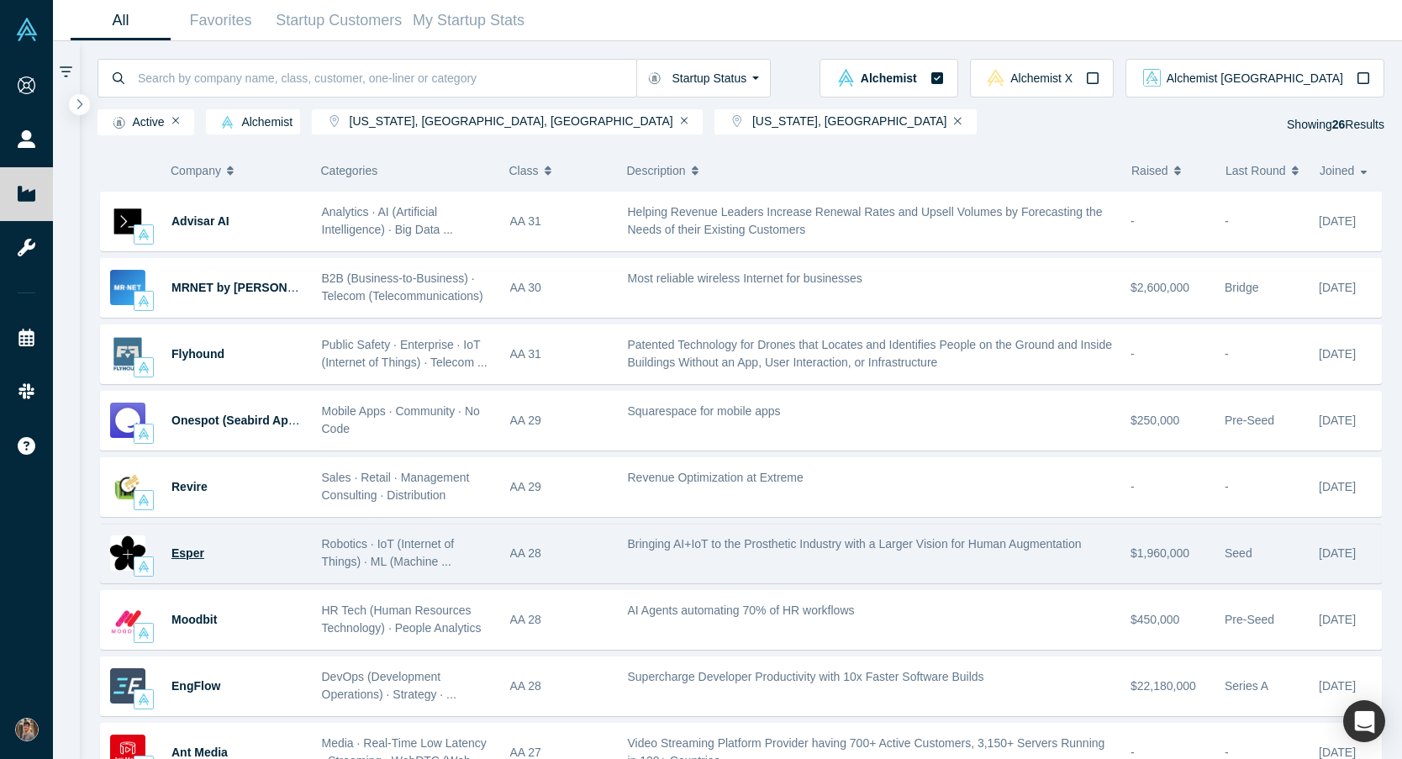
click at [186, 553] on span "Esper" at bounding box center [187, 552] width 33 height 13
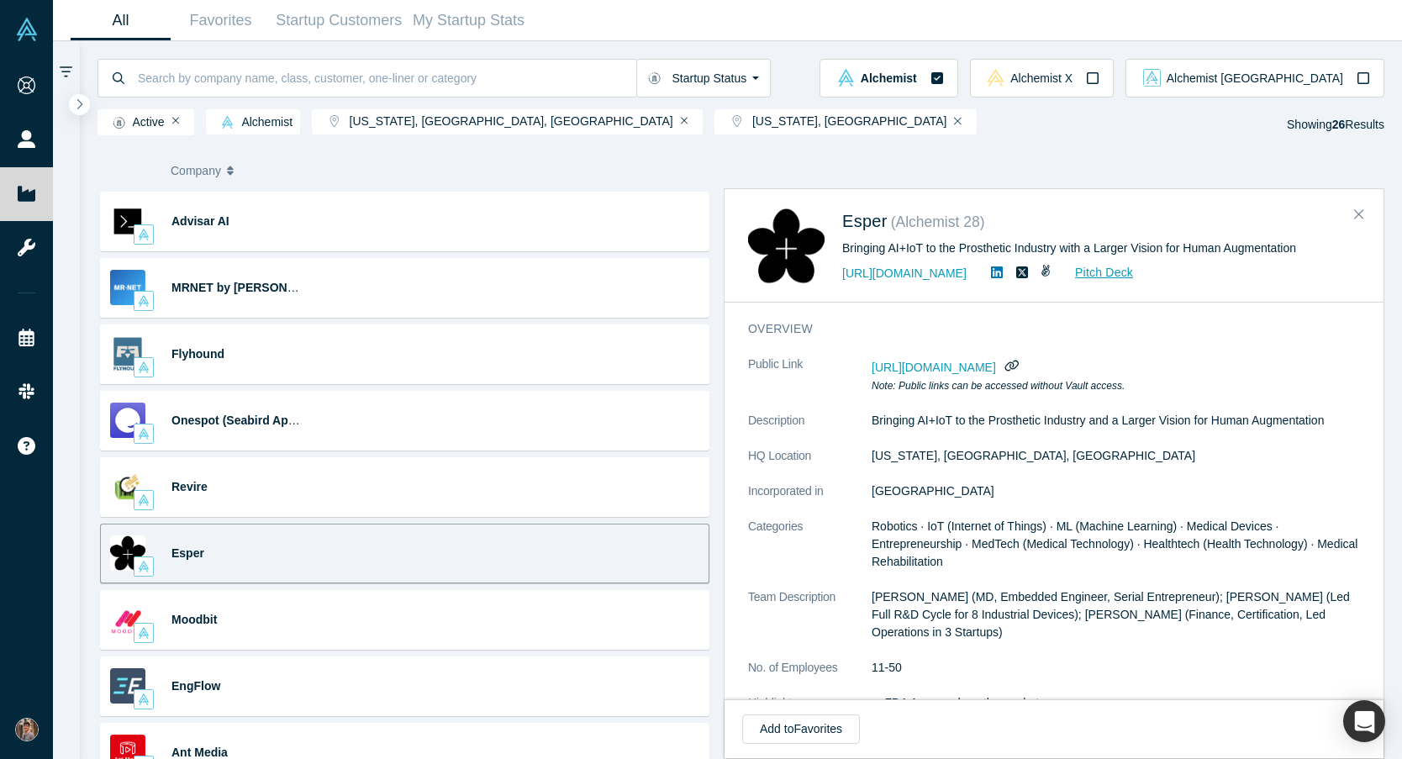
scroll to position [0, 0]
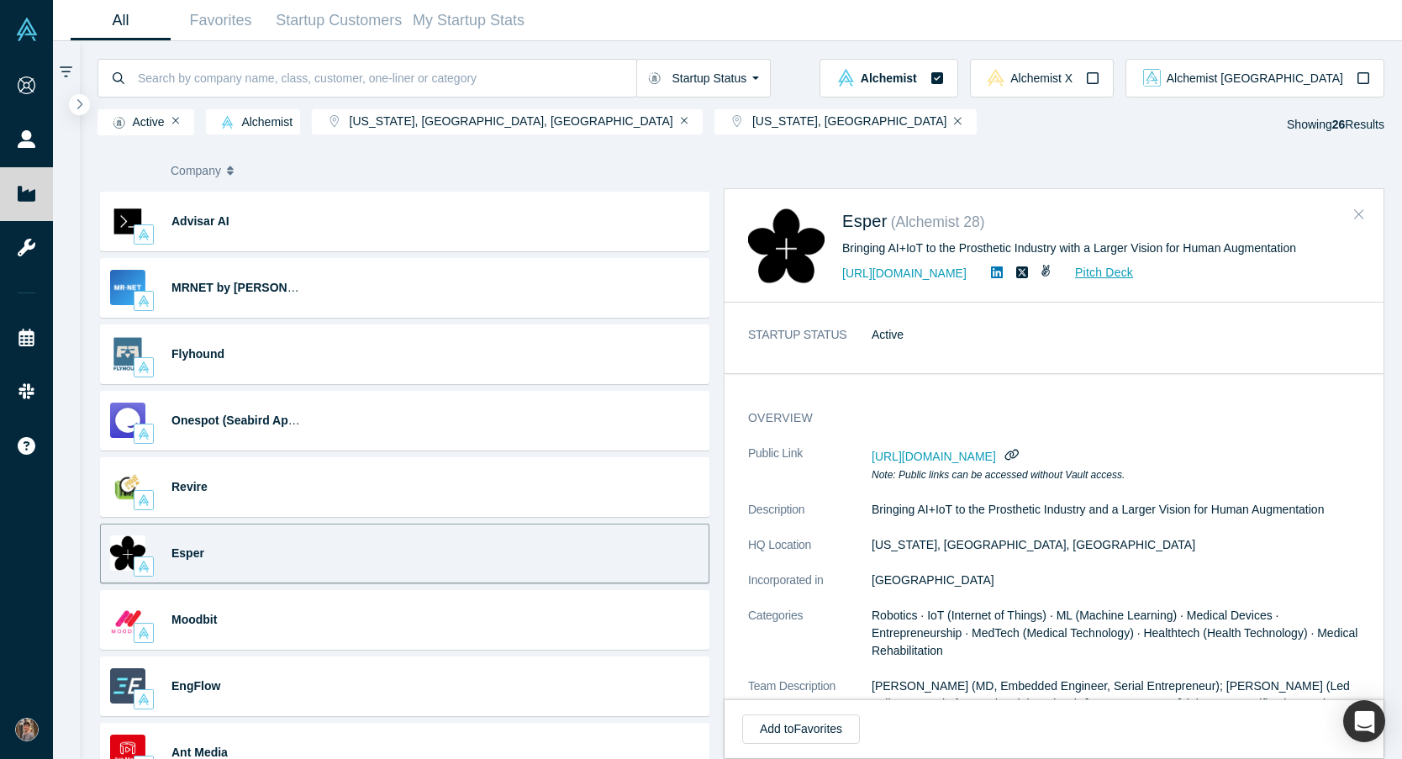
click at [1363, 212] on icon "Close" at bounding box center [1359, 214] width 10 height 15
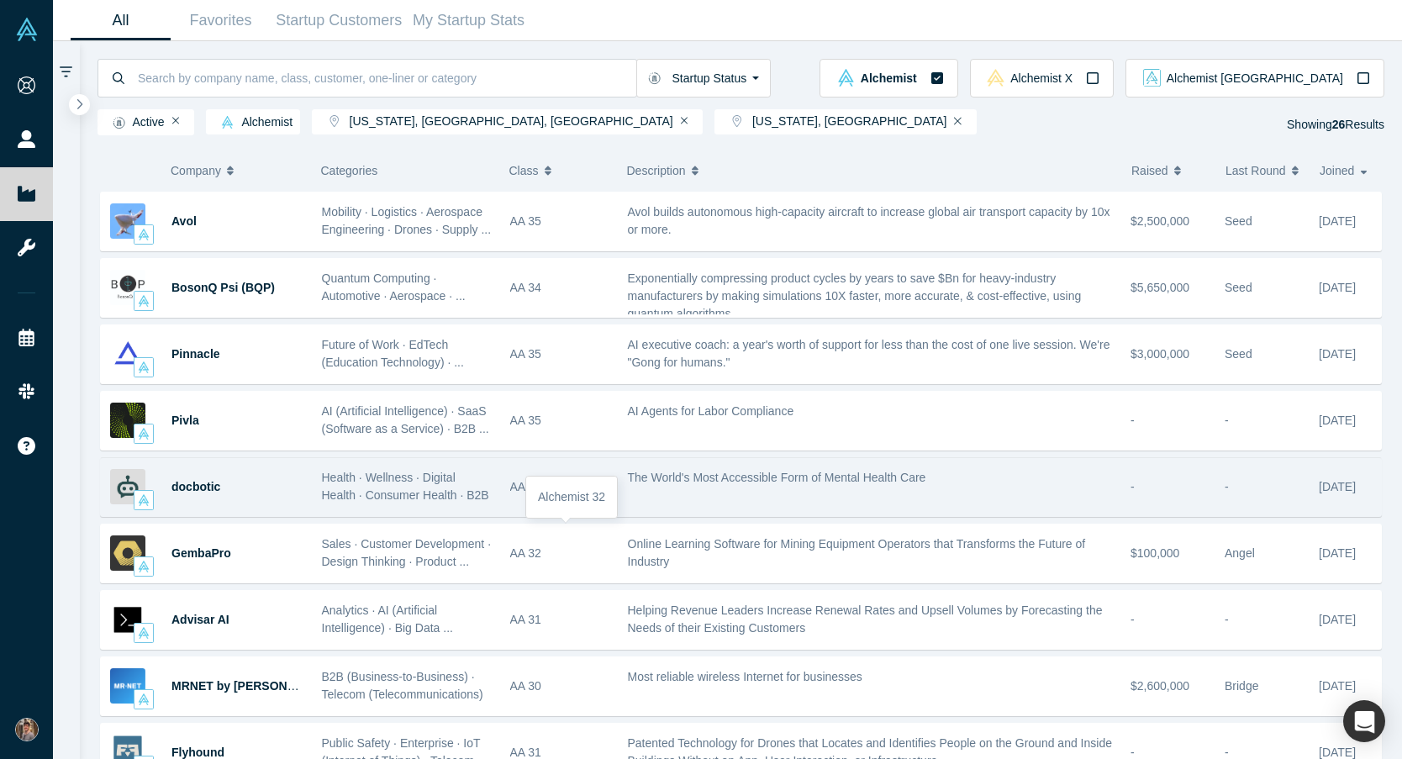
scroll to position [195, 0]
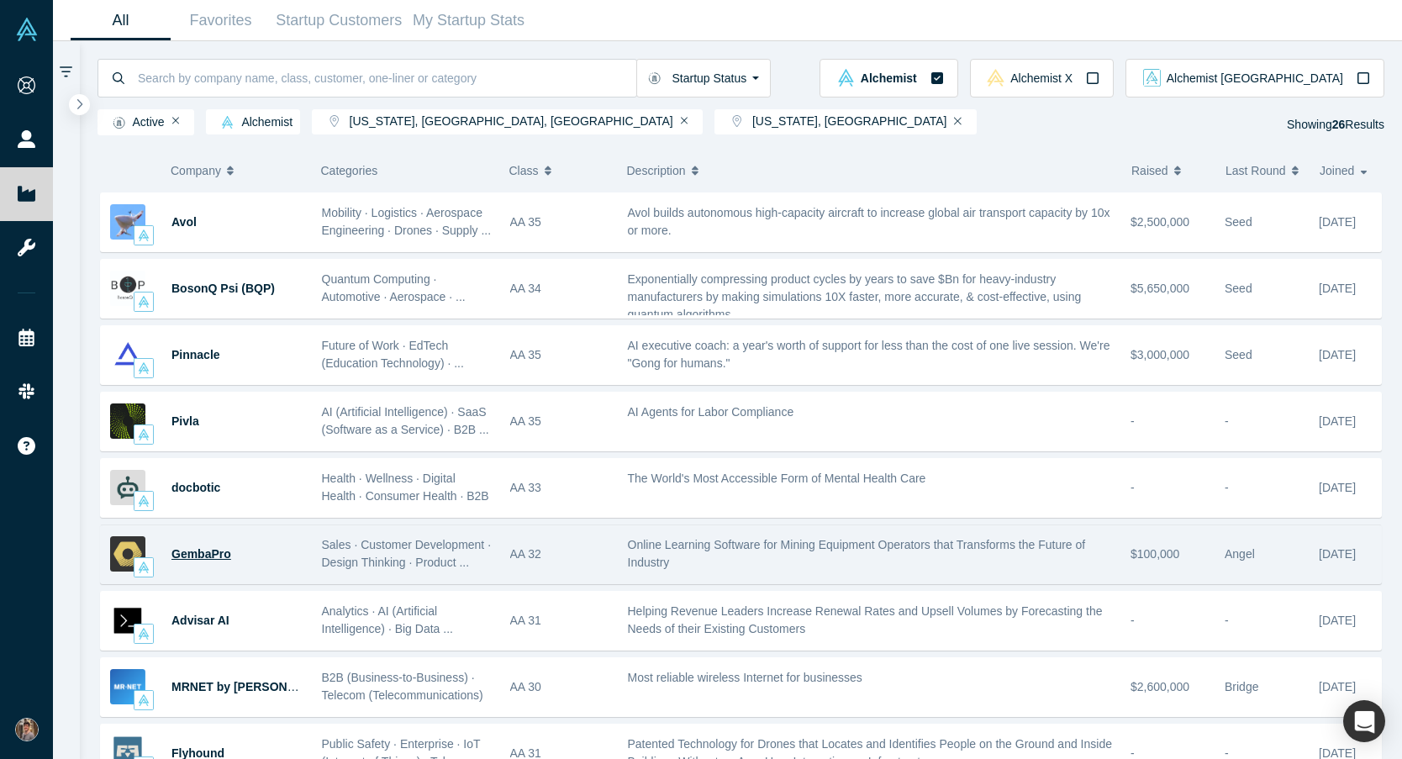
click at [200, 556] on span "GembaPro" at bounding box center [201, 553] width 60 height 13
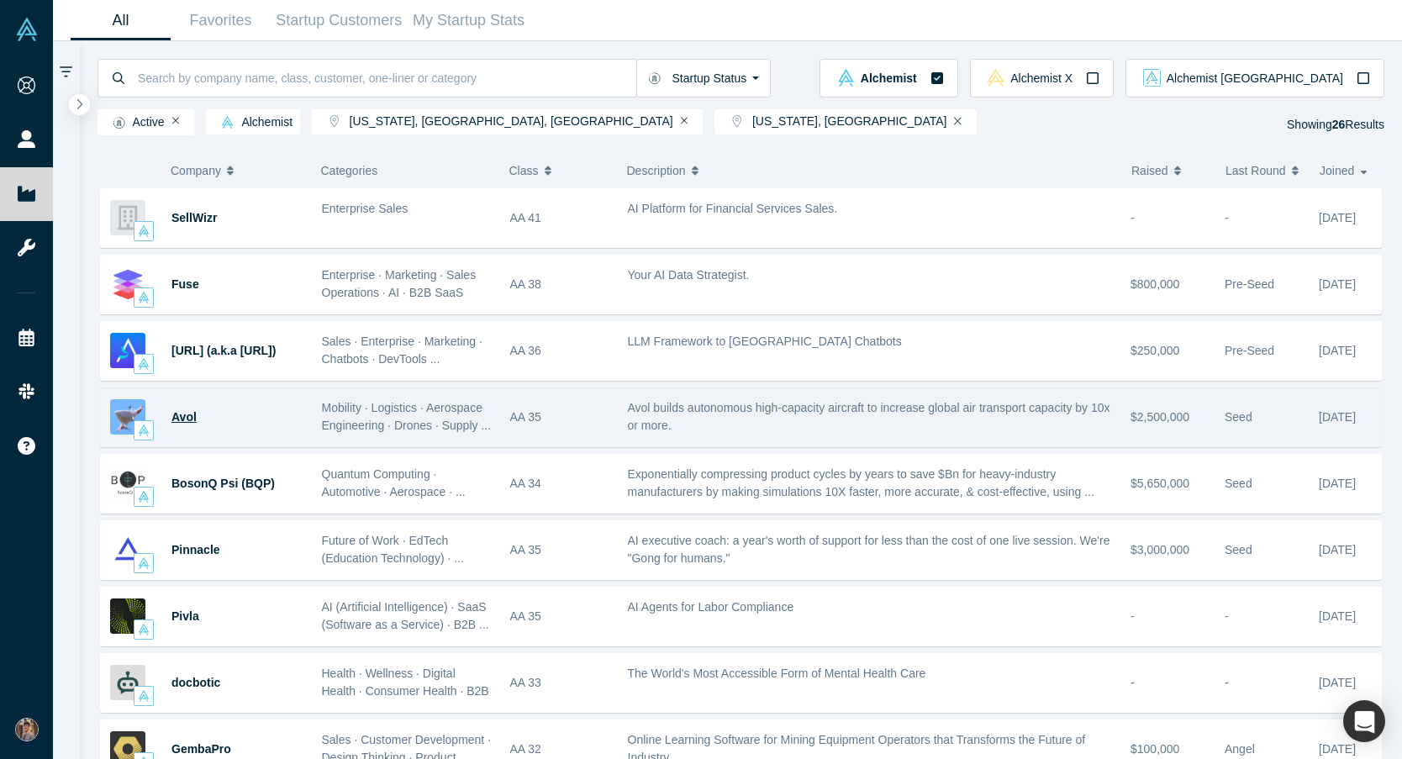
click at [187, 419] on span "Avol" at bounding box center [183, 416] width 25 height 13
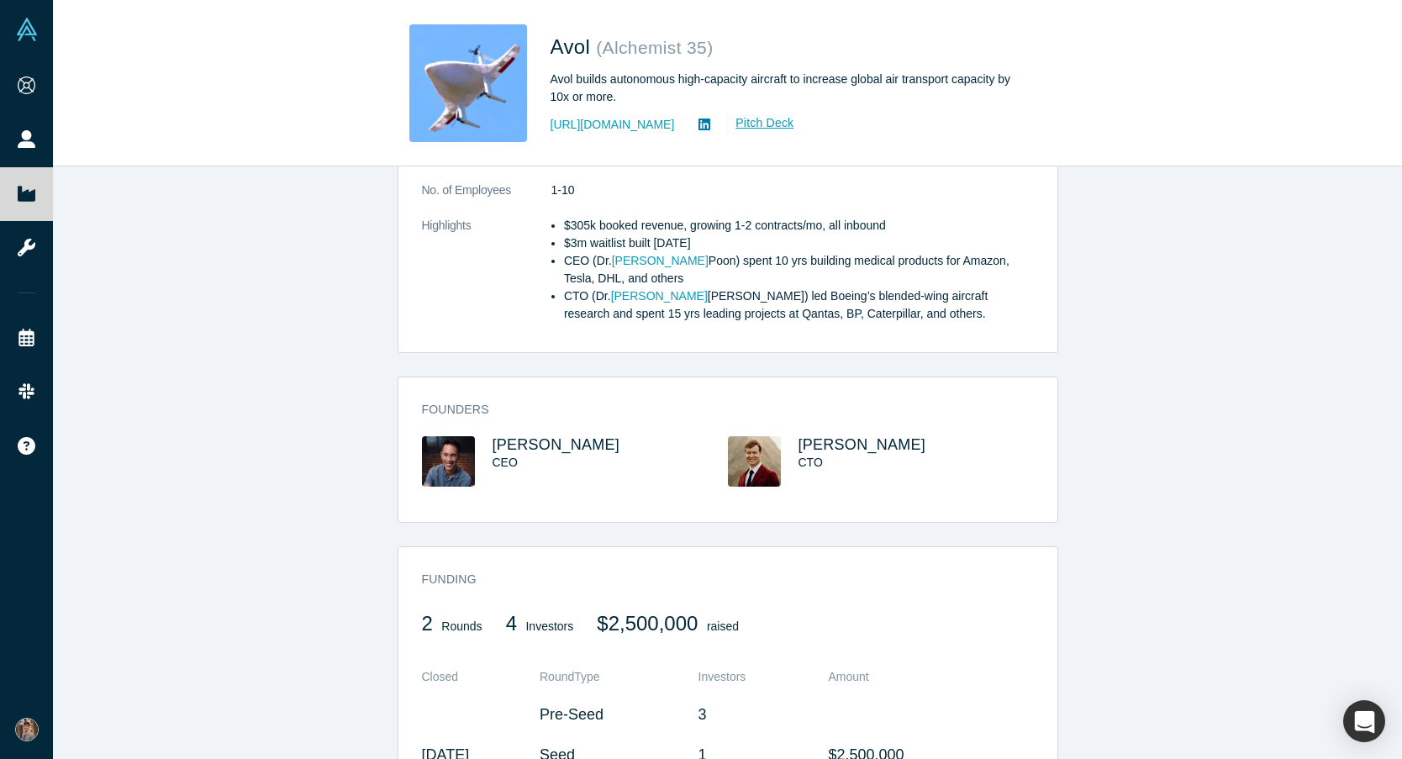
scroll to position [670, 0]
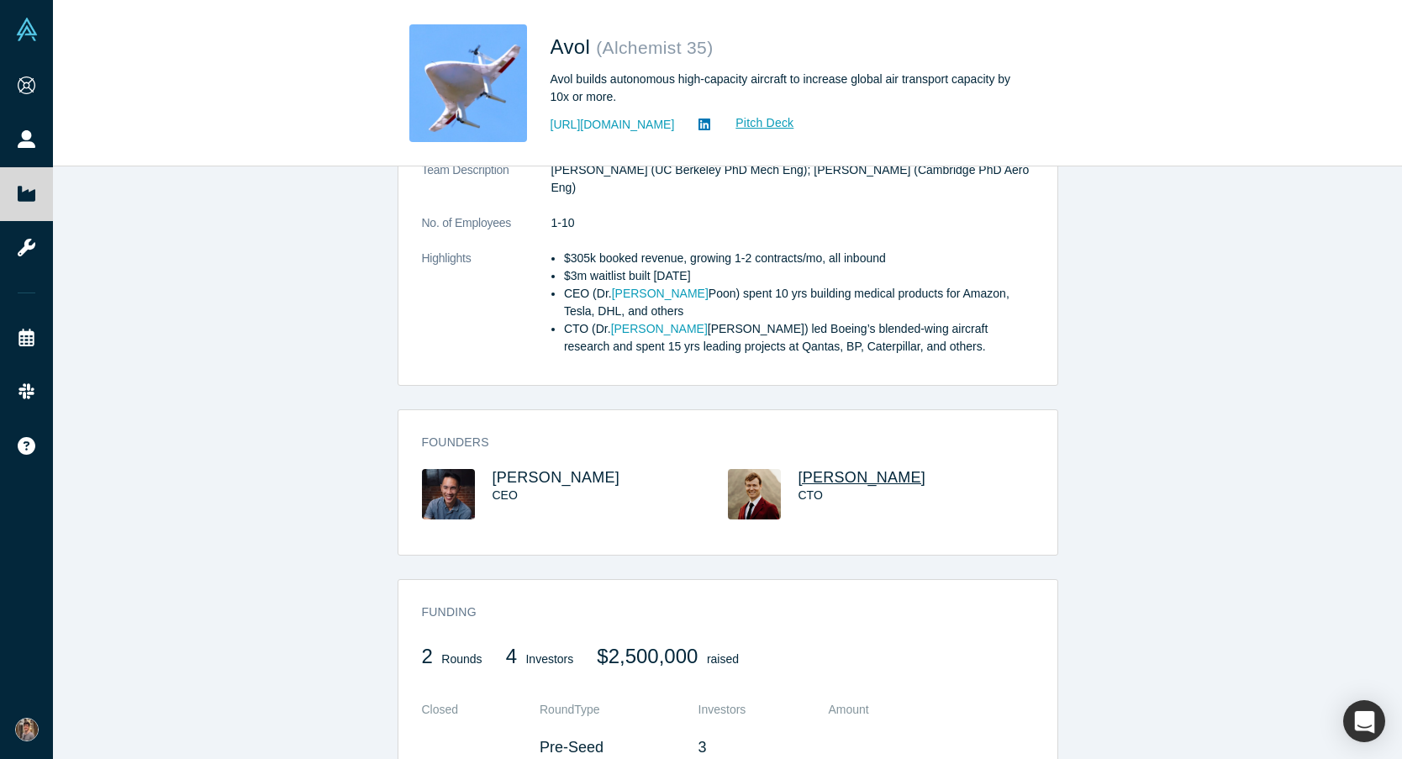
click at [881, 469] on span "Matthew Sargeant" at bounding box center [863, 477] width 128 height 17
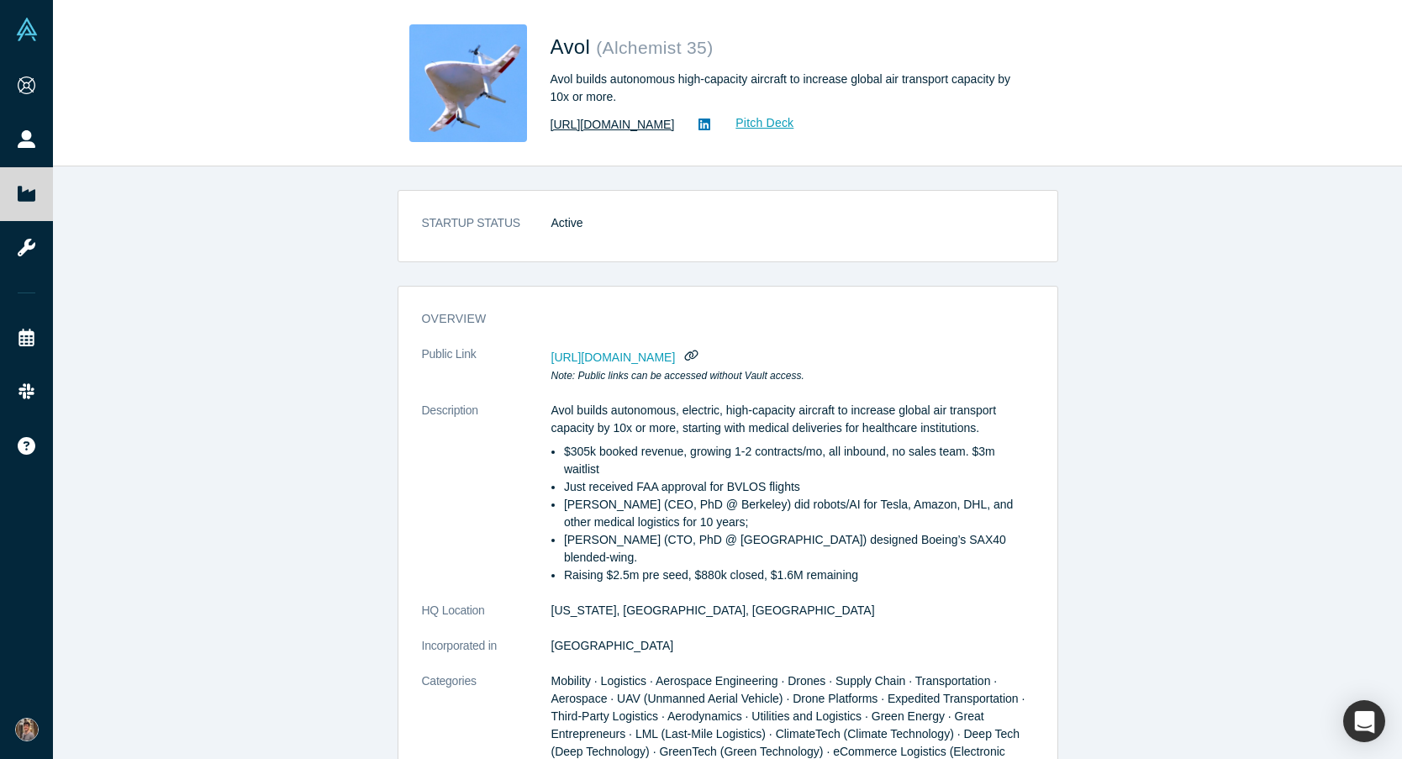
click at [655, 124] on link "https://www.avolaerospace.com" at bounding box center [613, 125] width 124 height 18
click at [641, 127] on link "https://www.avolaerospace.com" at bounding box center [613, 125] width 124 height 18
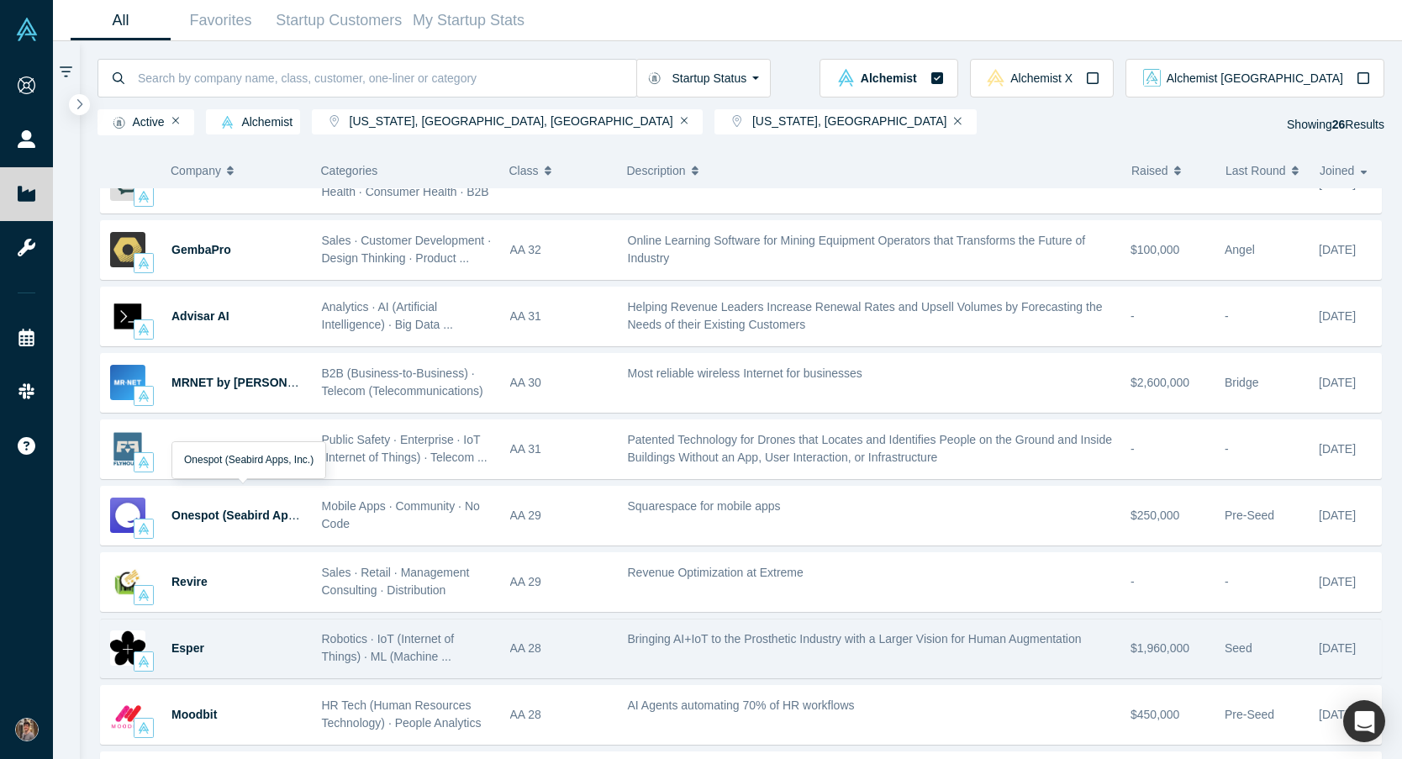
scroll to position [501, 0]
click at [187, 646] on span "Esper" at bounding box center [187, 646] width 33 height 13
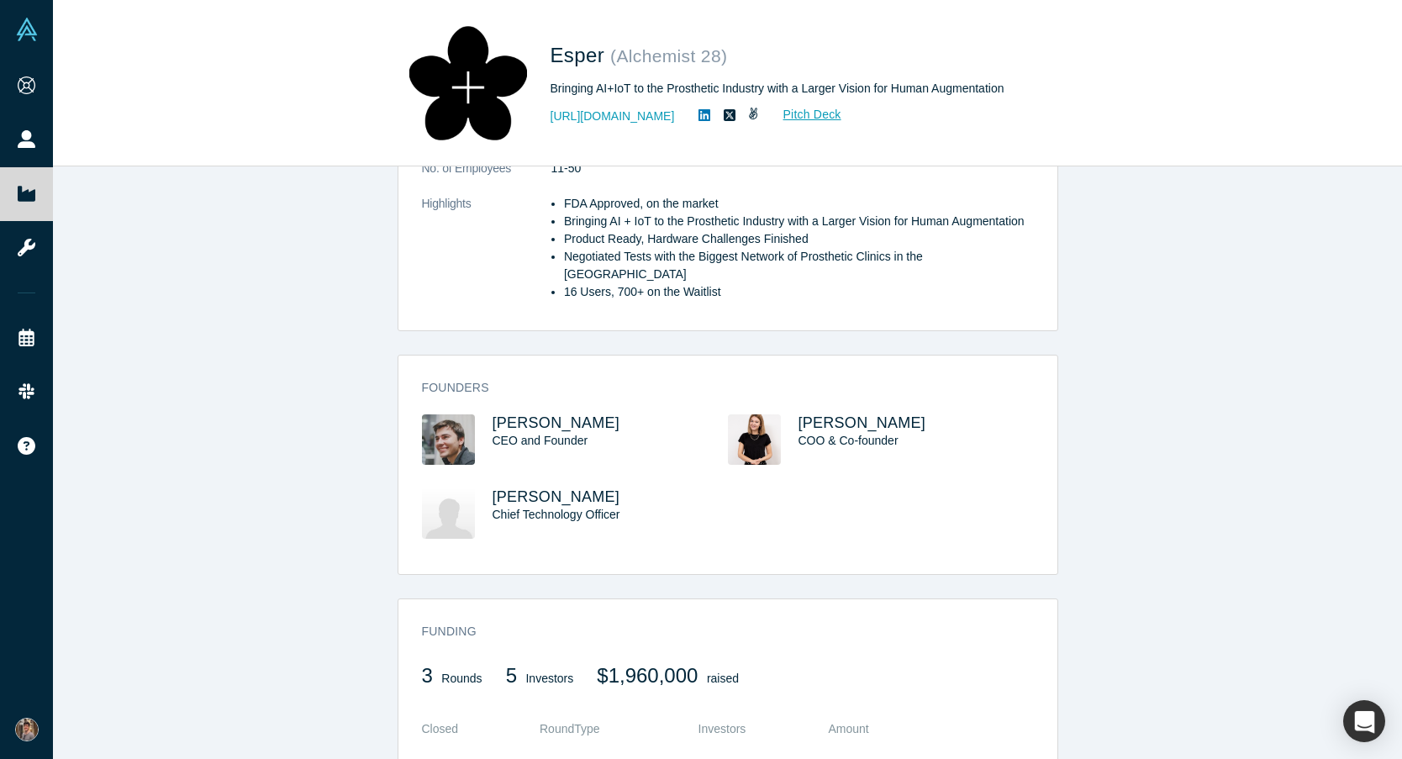
scroll to position [492, 0]
click at [556, 486] on span "[PERSON_NAME]" at bounding box center [557, 494] width 128 height 17
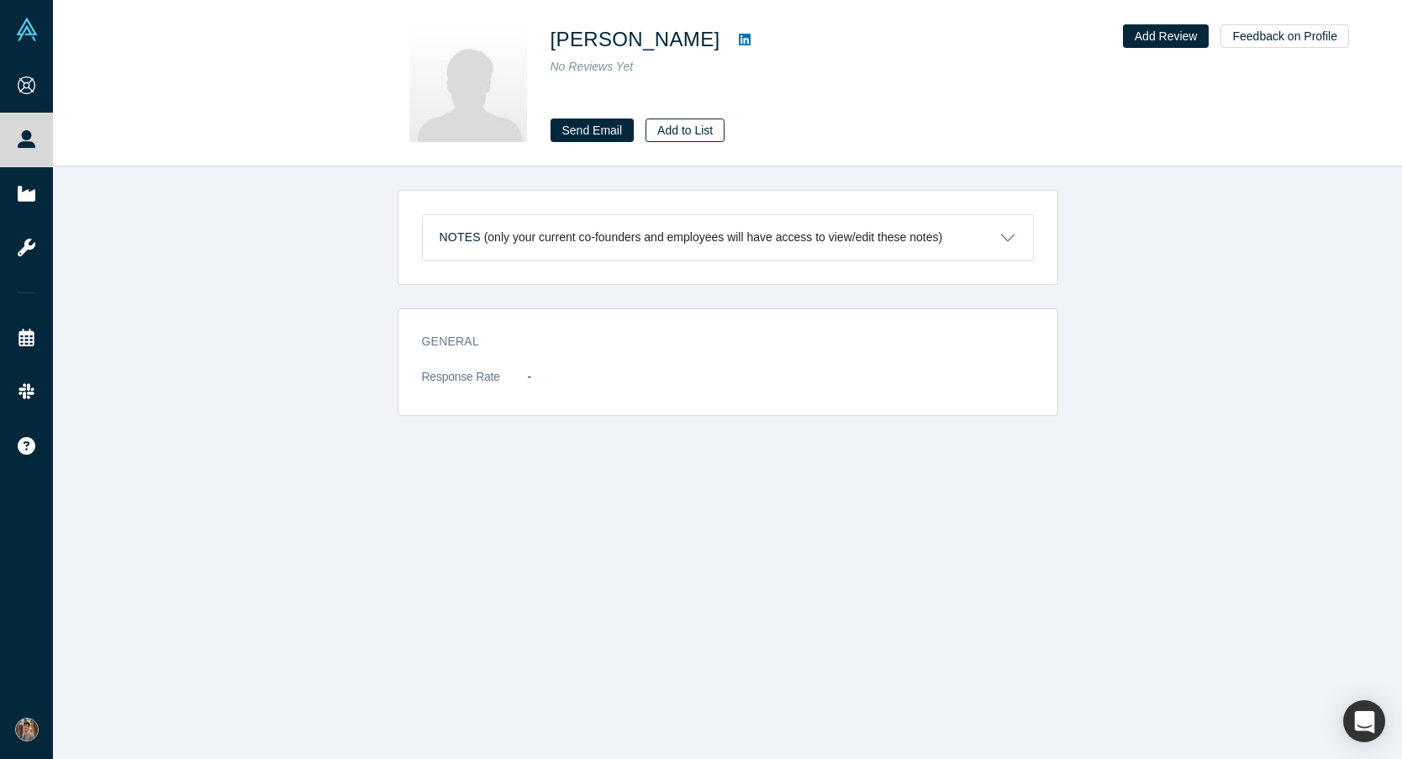
click at [692, 136] on button "Add to List" at bounding box center [685, 131] width 79 height 24
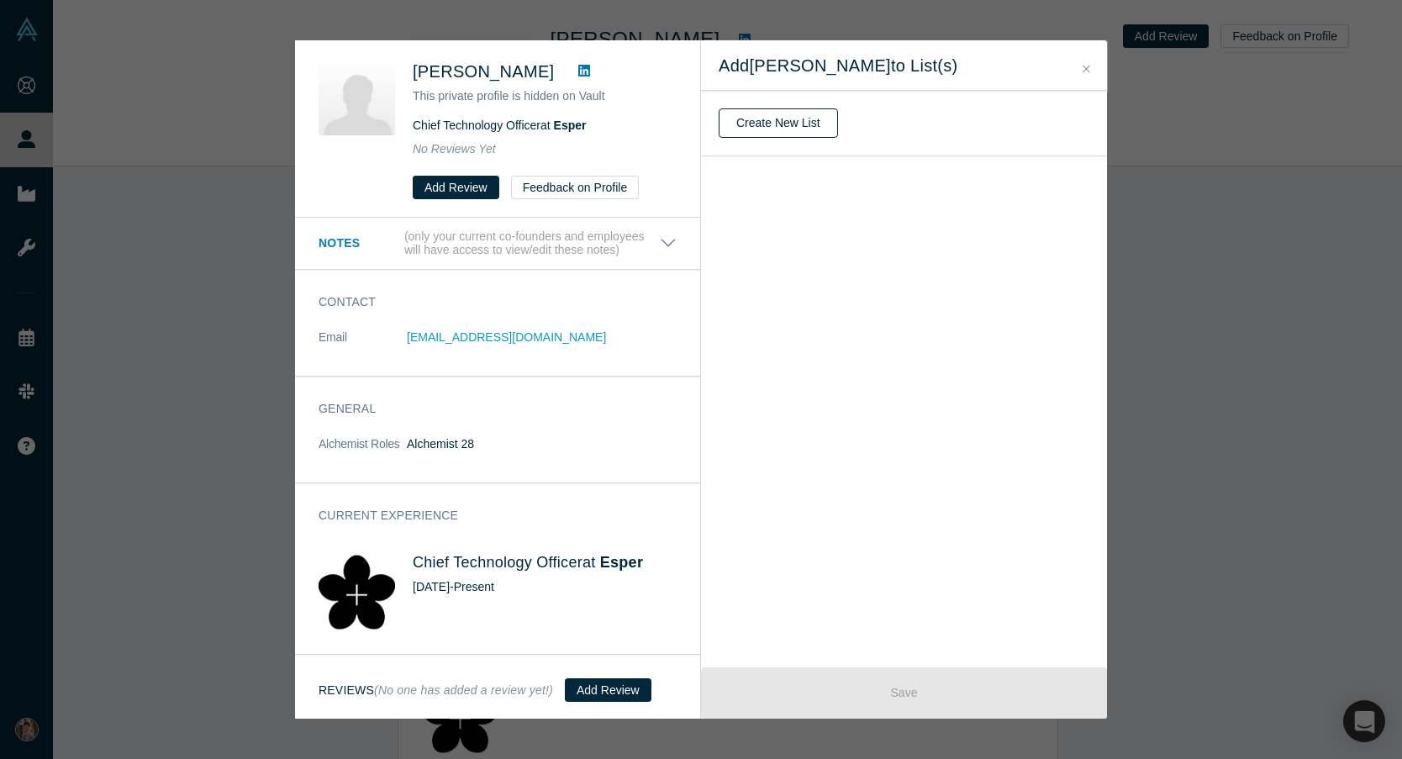
click at [764, 127] on button "Create New List" at bounding box center [778, 122] width 119 height 29
click at [946, 130] on input "text" at bounding box center [904, 123] width 371 height 35
type input "Interests"
click at [744, 161] on button "Create" at bounding box center [754, 167] width 71 height 29
click at [1072, 192] on icon at bounding box center [1077, 184] width 18 height 18
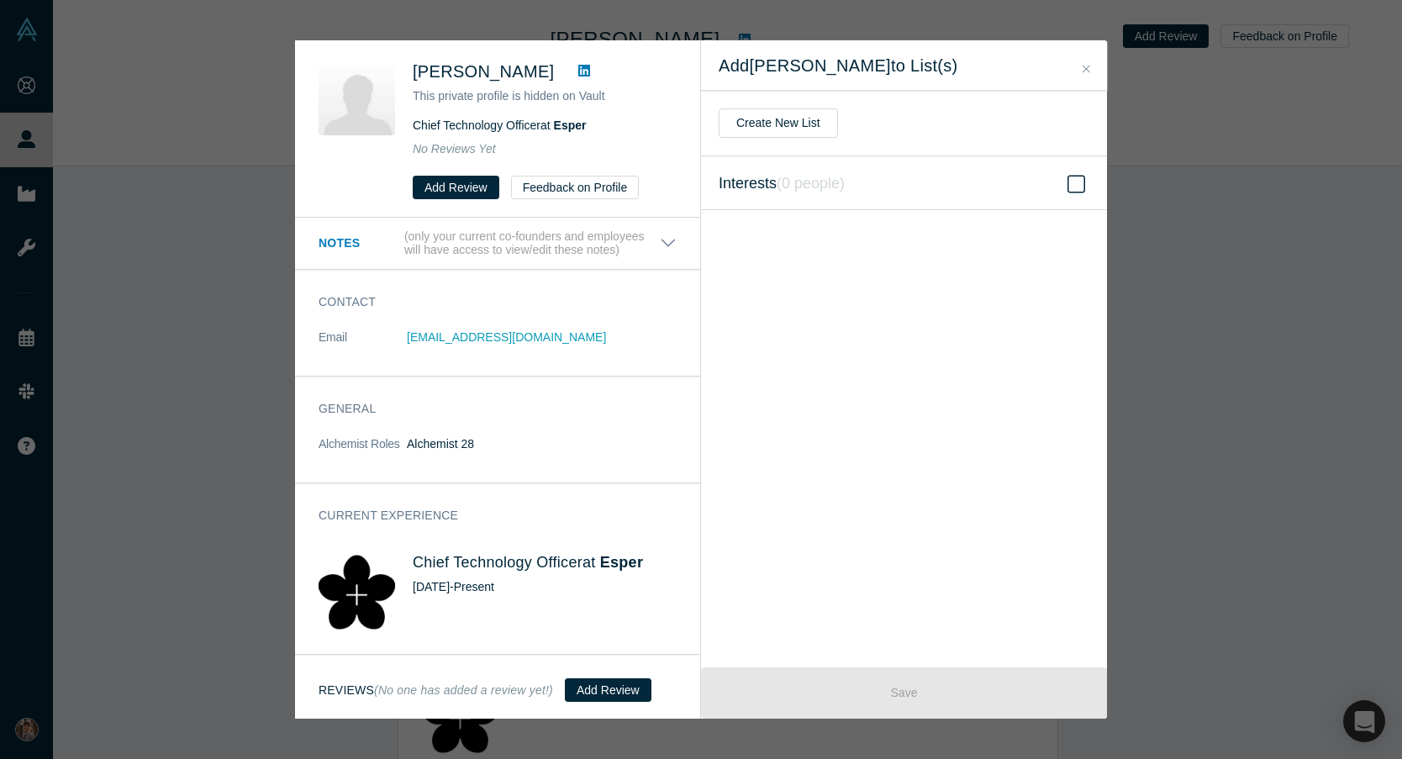
click at [0, 0] on input "Interests ( 0 people )" at bounding box center [0, 0] width 0 height 0
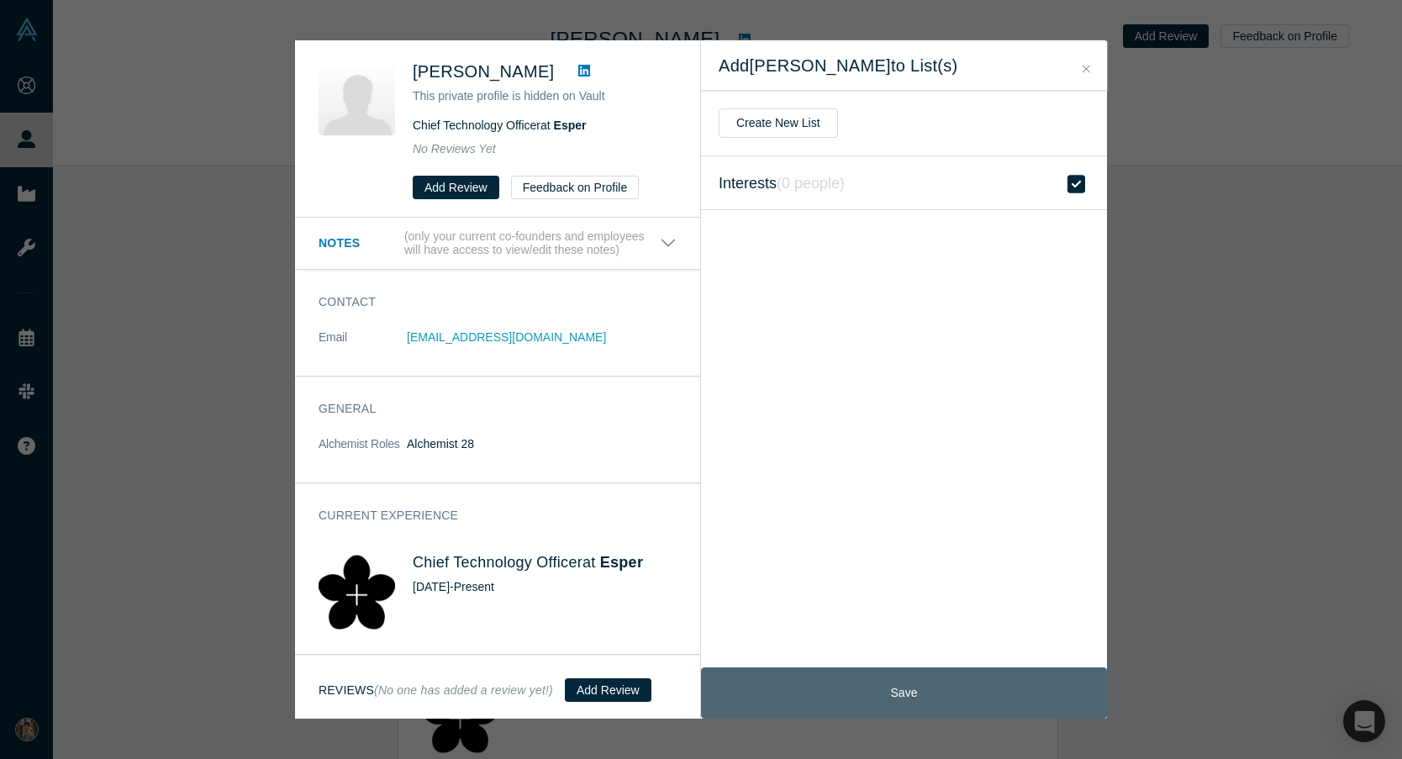
click at [875, 704] on button "Save" at bounding box center [904, 692] width 406 height 51
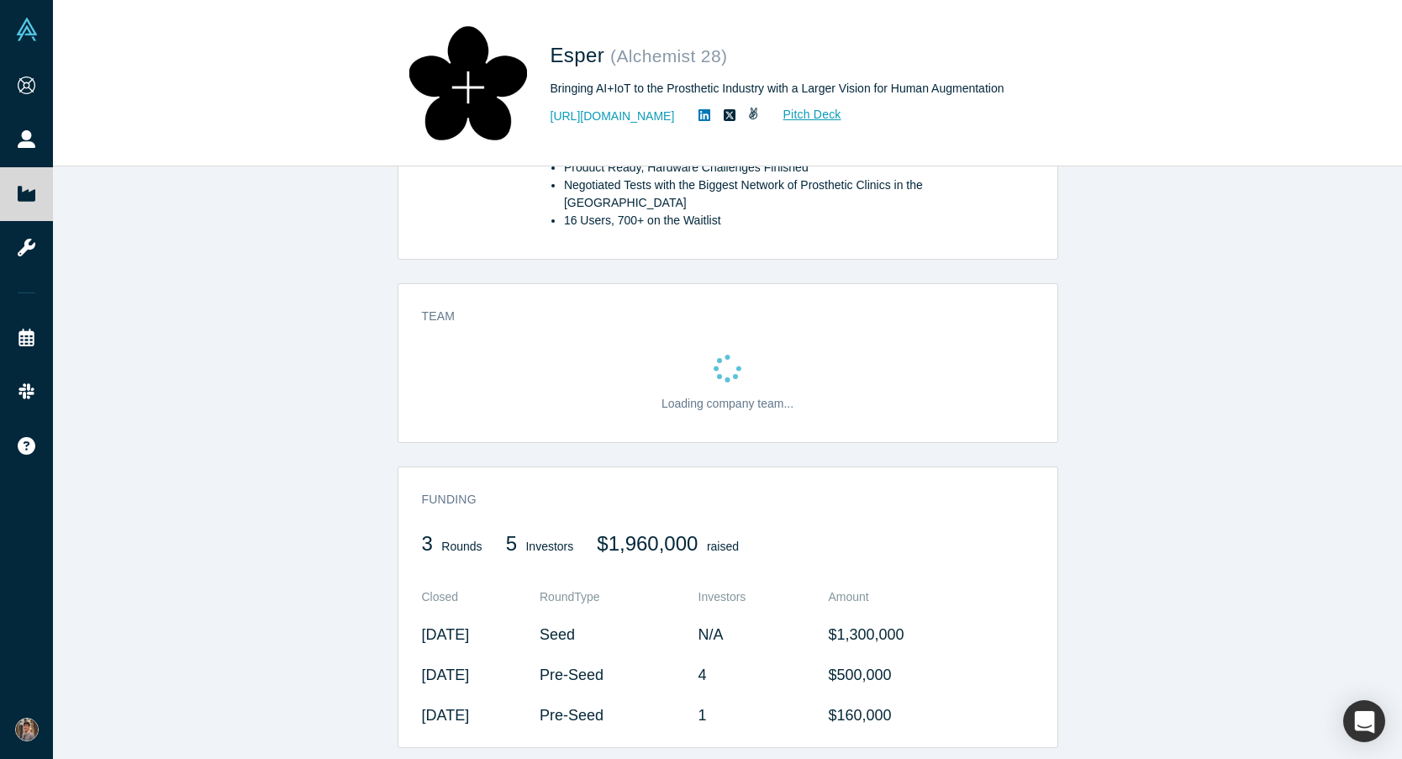
scroll to position [555, 0]
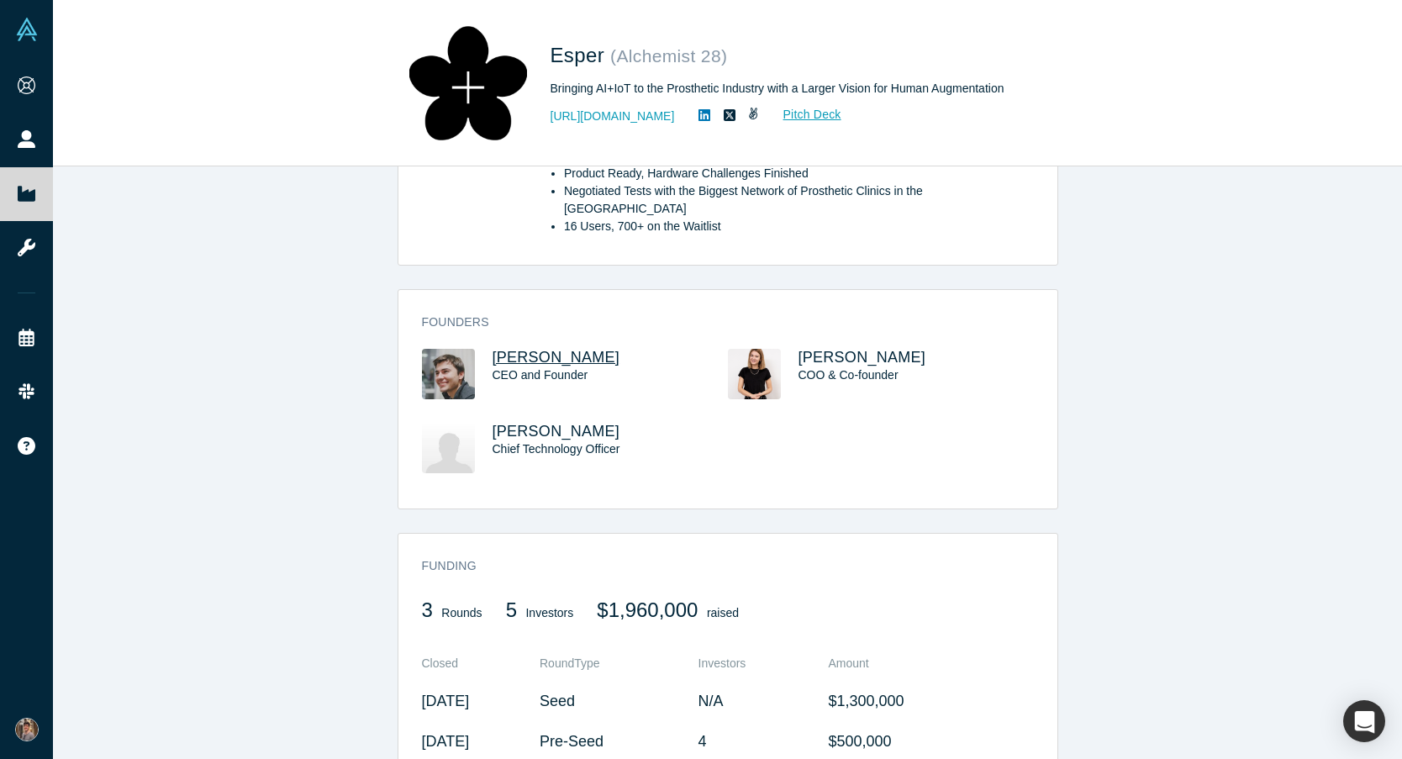
click at [528, 349] on span "[PERSON_NAME]" at bounding box center [557, 357] width 128 height 17
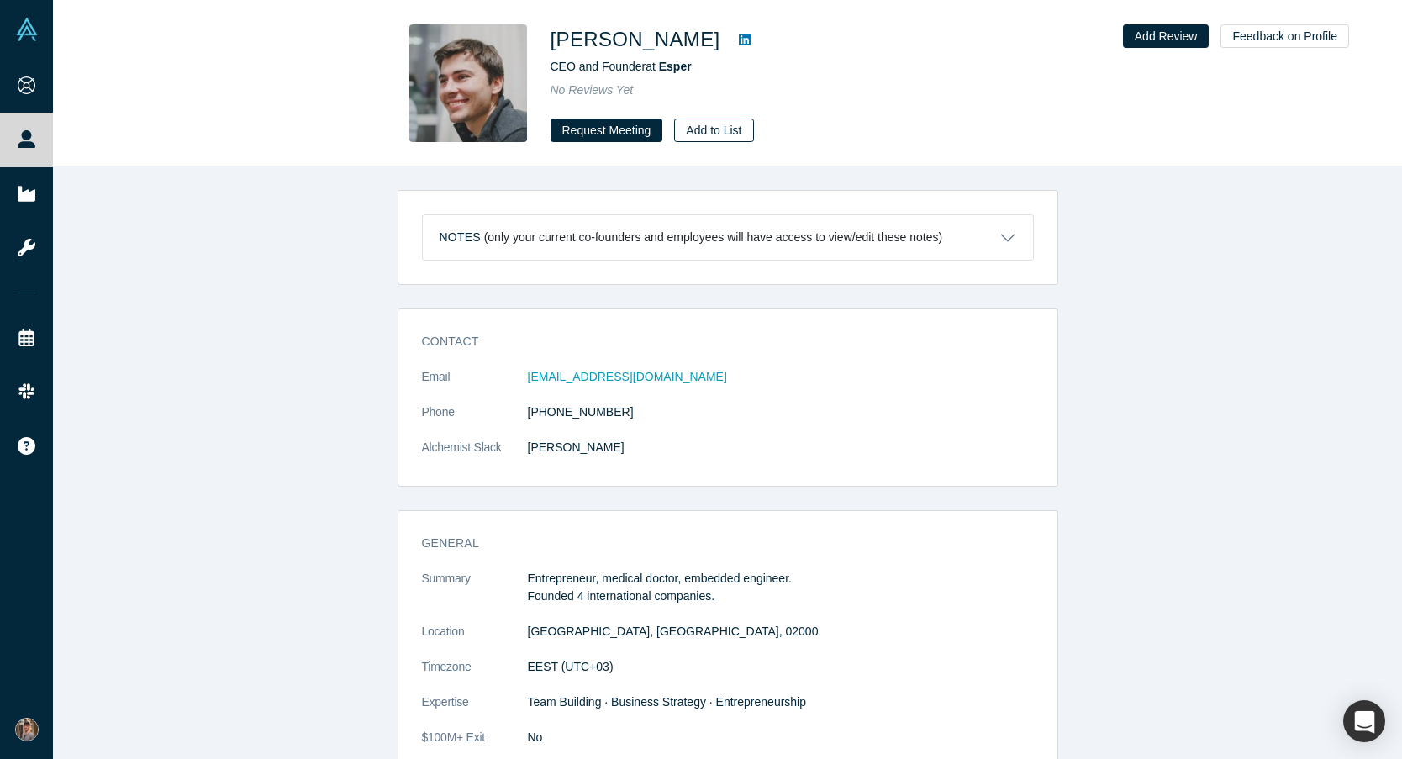
click at [702, 133] on button "Add to List" at bounding box center [713, 131] width 79 height 24
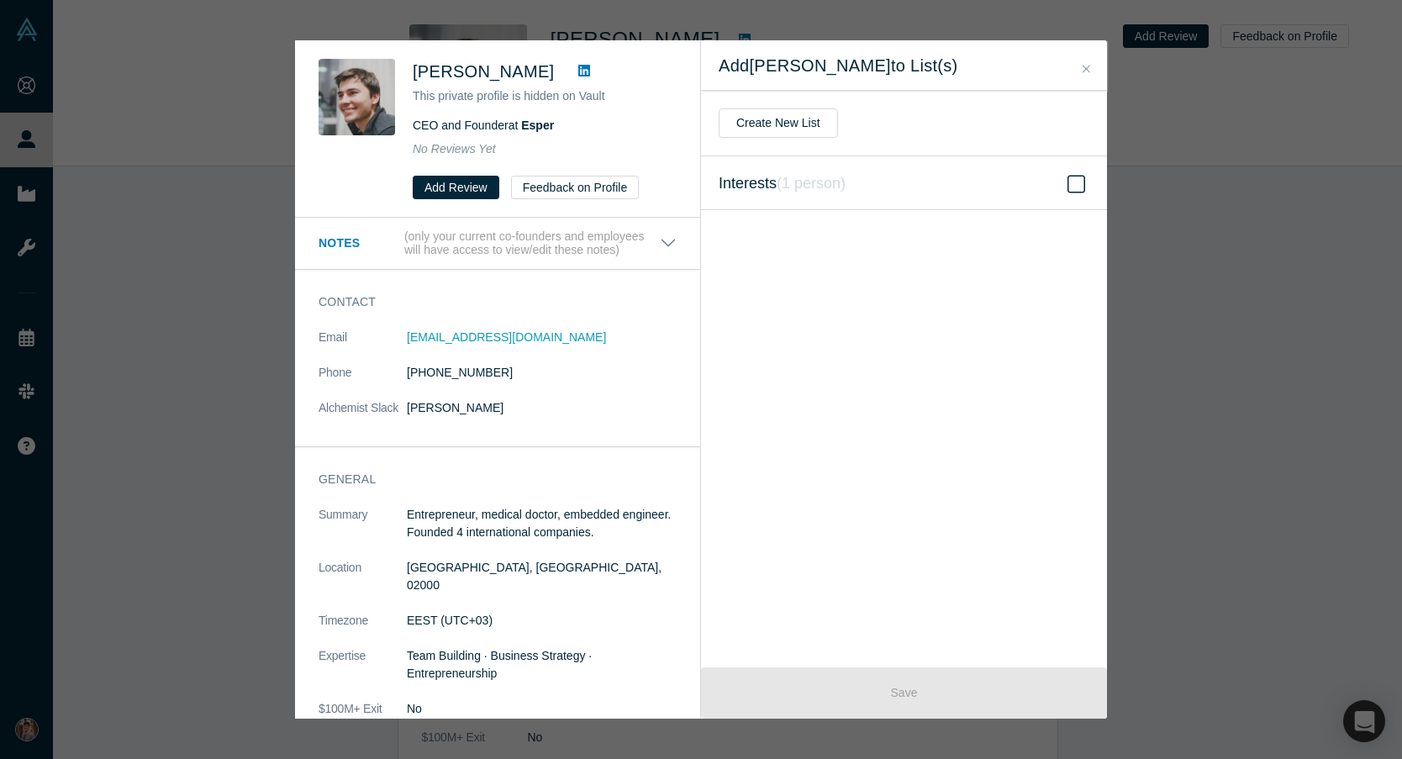
click at [1068, 182] on icon at bounding box center [1077, 184] width 18 height 20
click at [0, 0] on input "Interests ( 1 person )" at bounding box center [0, 0] width 0 height 0
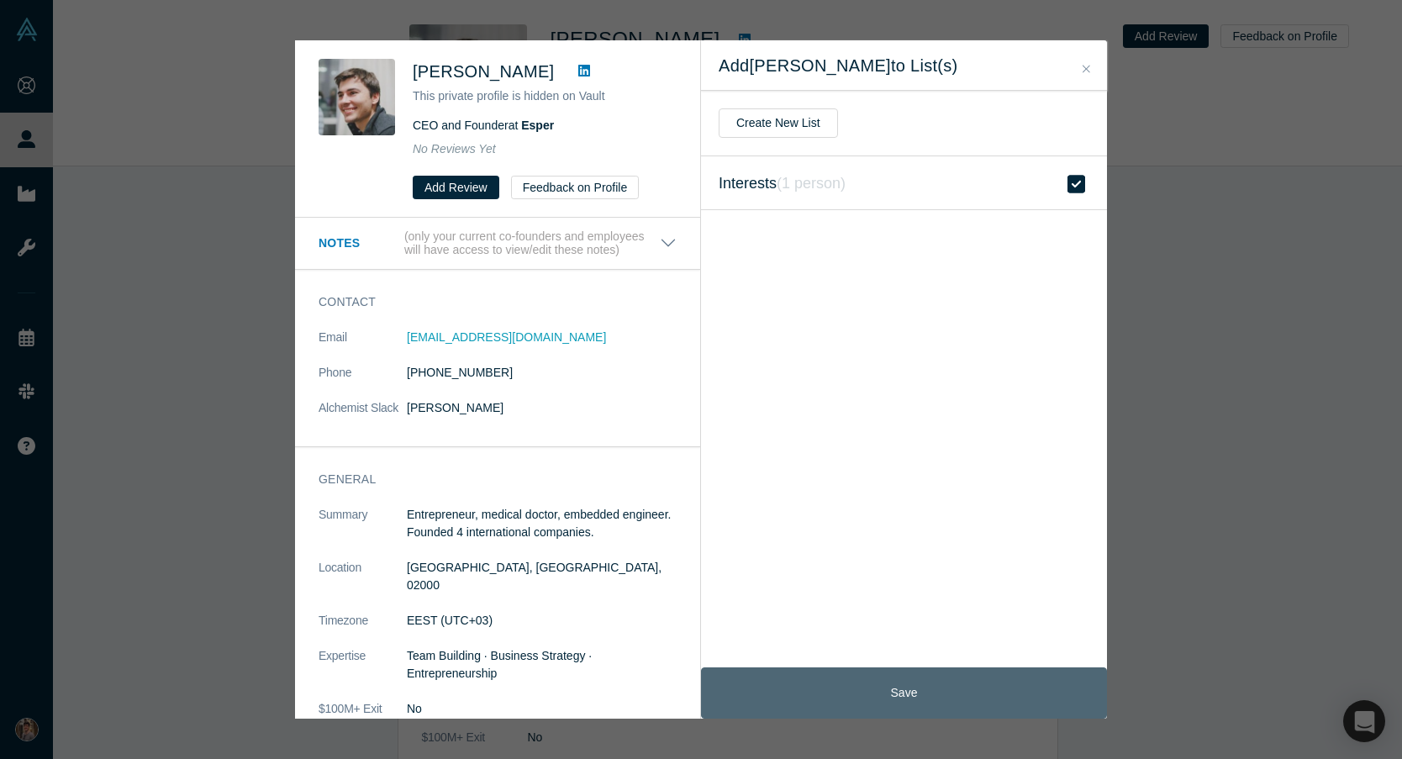
click at [837, 700] on button "Save" at bounding box center [904, 692] width 406 height 51
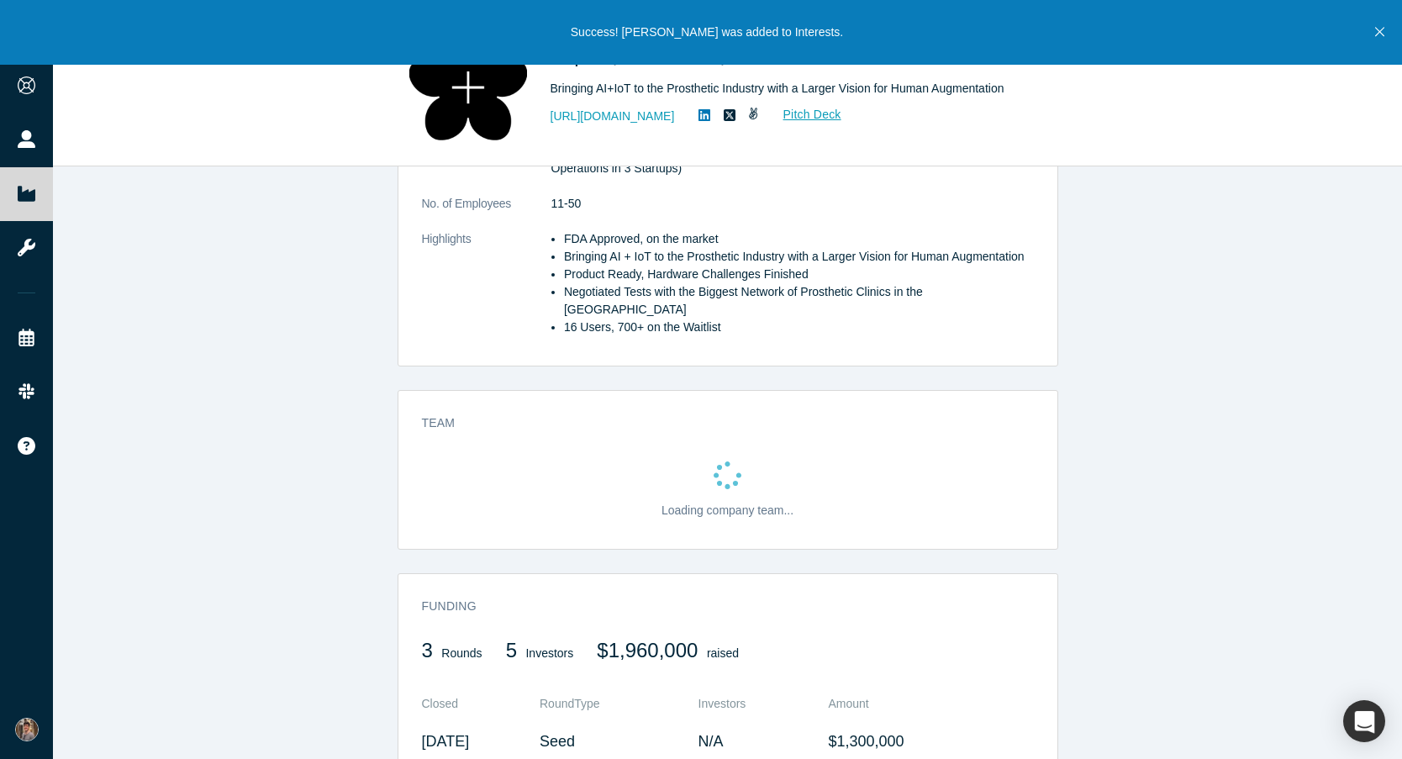
scroll to position [424, 0]
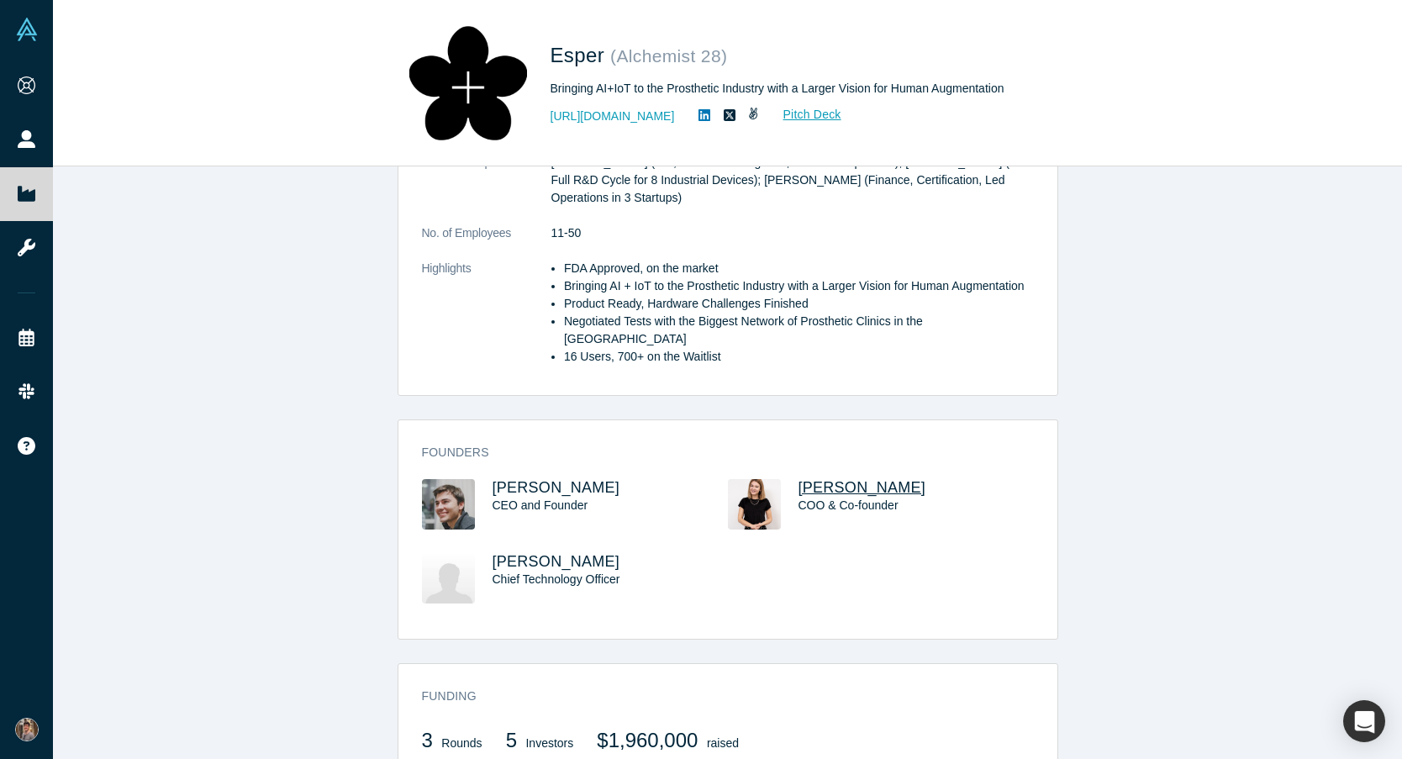
click at [865, 479] on span "[PERSON_NAME]" at bounding box center [863, 487] width 128 height 17
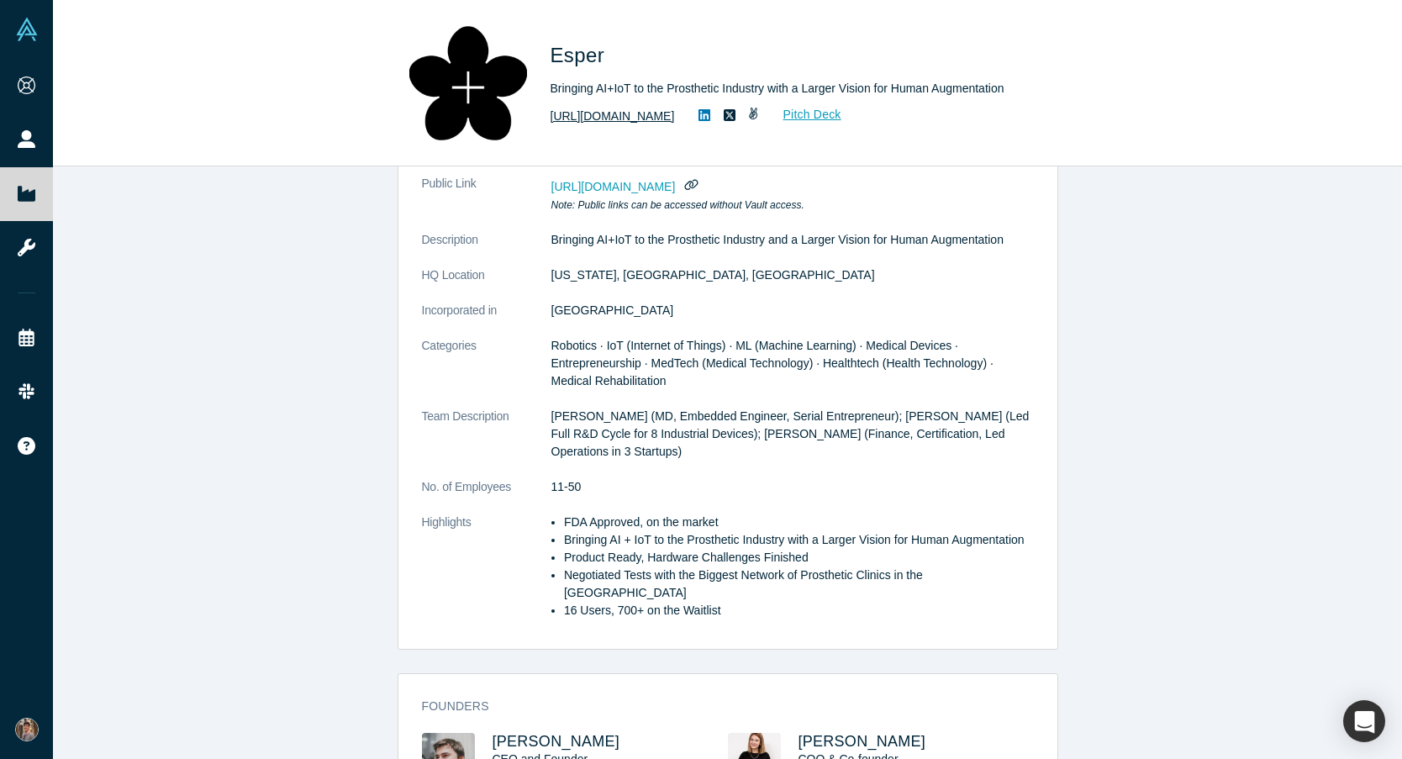
scroll to position [166, 0]
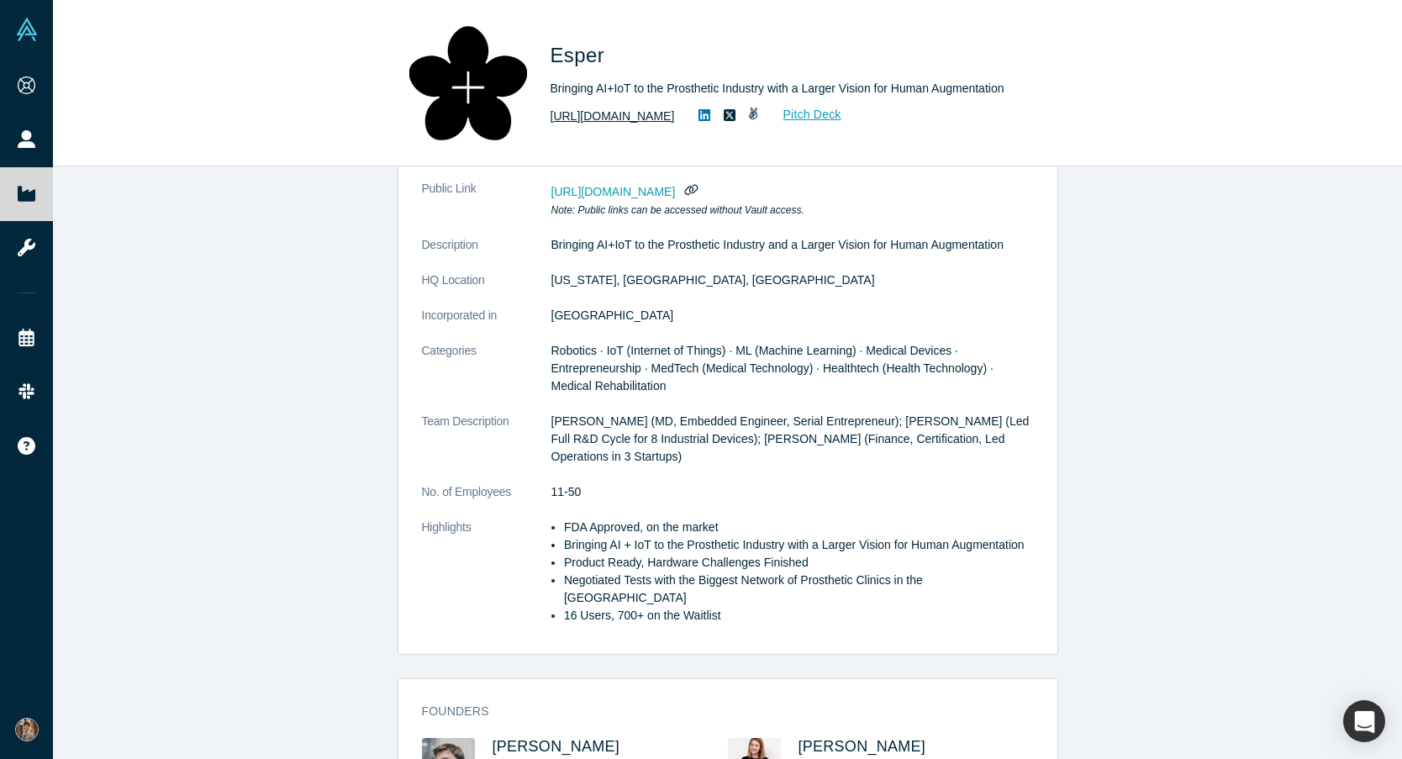
click at [605, 117] on link "[URL][DOMAIN_NAME]" at bounding box center [613, 117] width 124 height 18
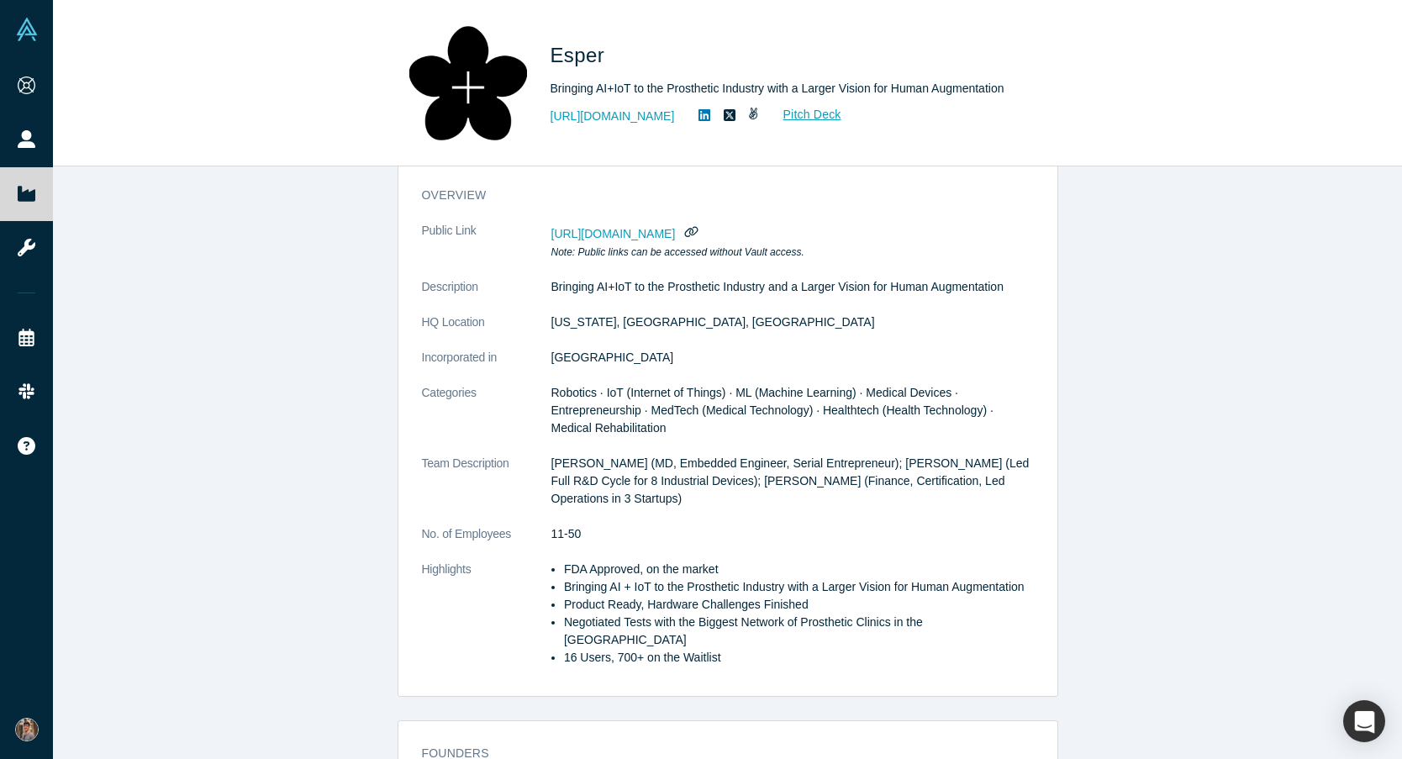
scroll to position [0, 0]
